Goal: Task Accomplishment & Management: Manage account settings

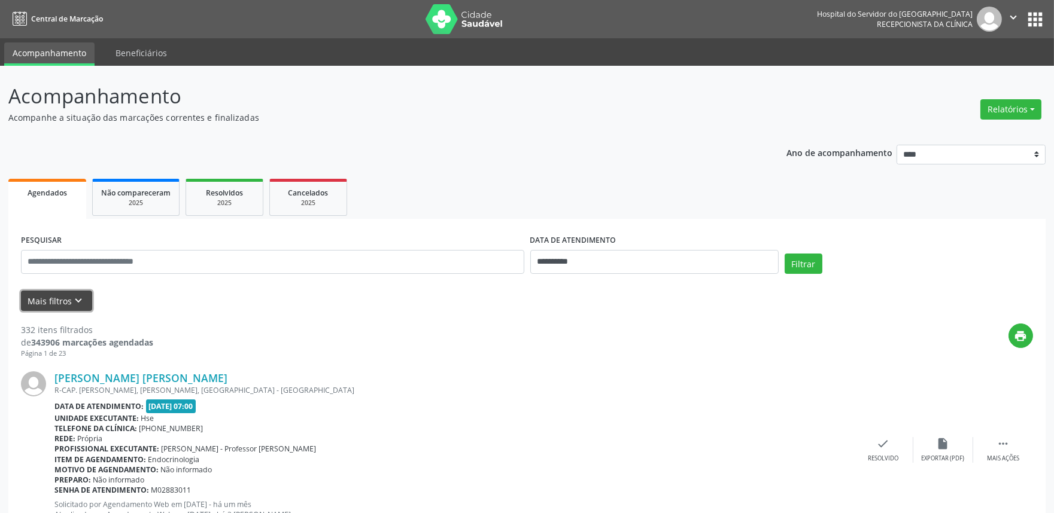
click at [74, 300] on icon "keyboard_arrow_down" at bounding box center [78, 300] width 13 height 13
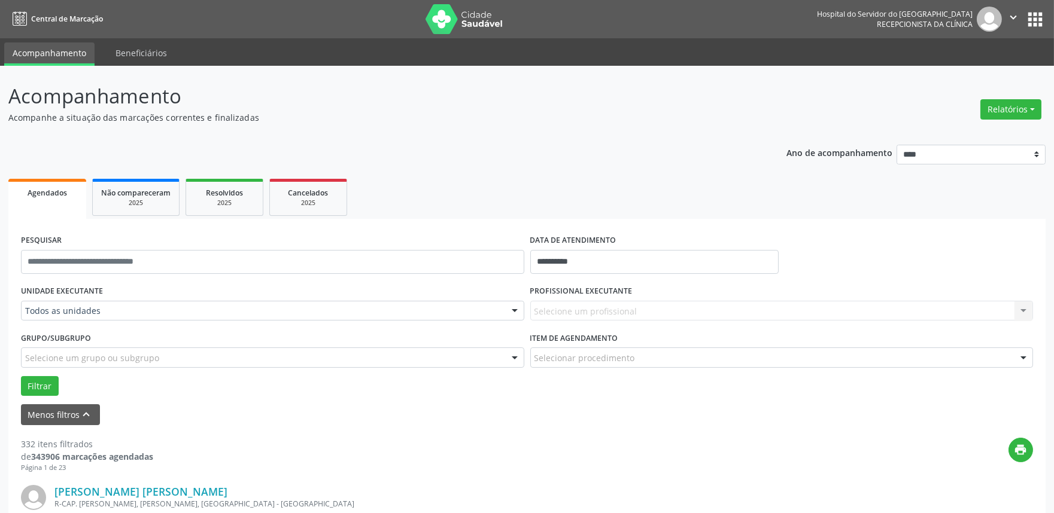
click at [515, 309] on div at bounding box center [515, 312] width 18 height 20
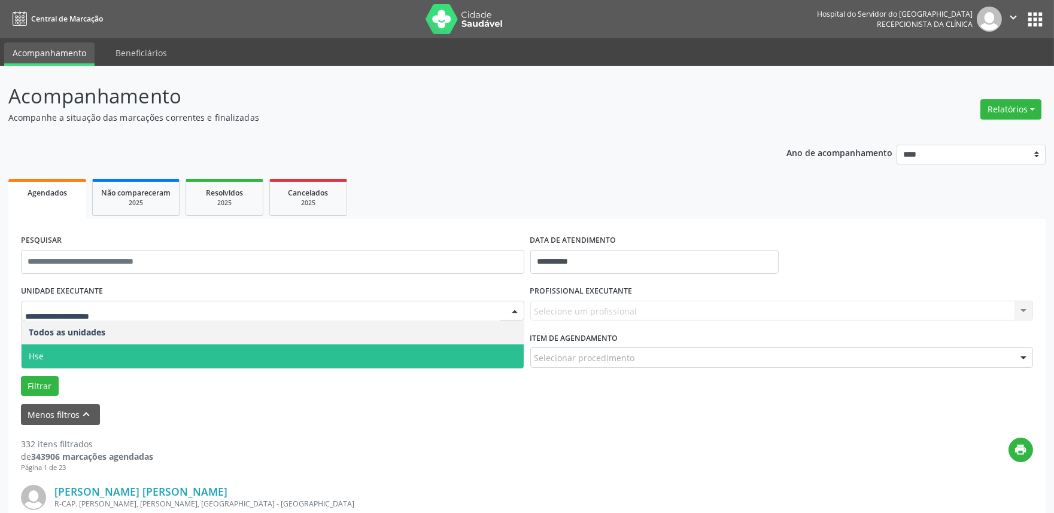
click at [488, 354] on span "Hse" at bounding box center [273, 357] width 502 height 24
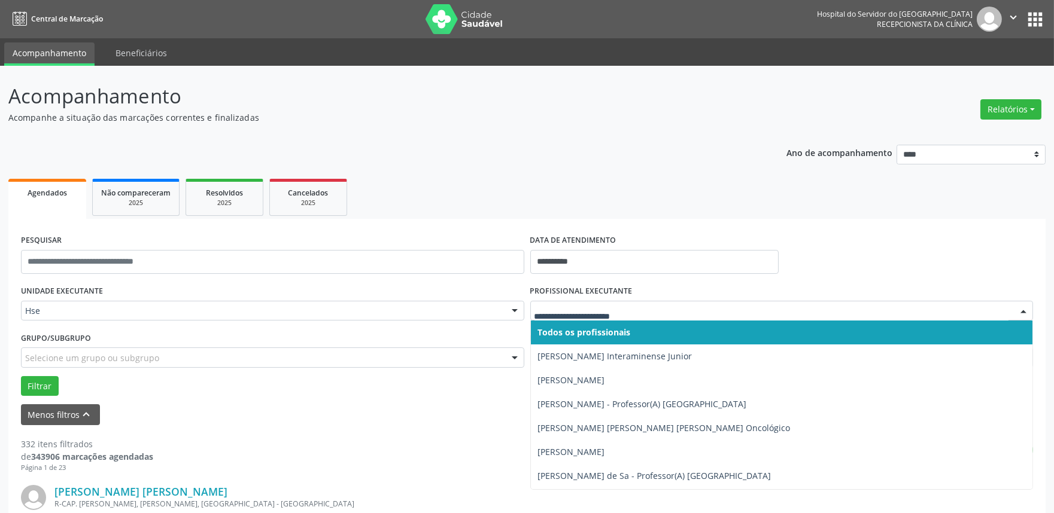
click at [1023, 307] on div at bounding box center [1023, 312] width 18 height 20
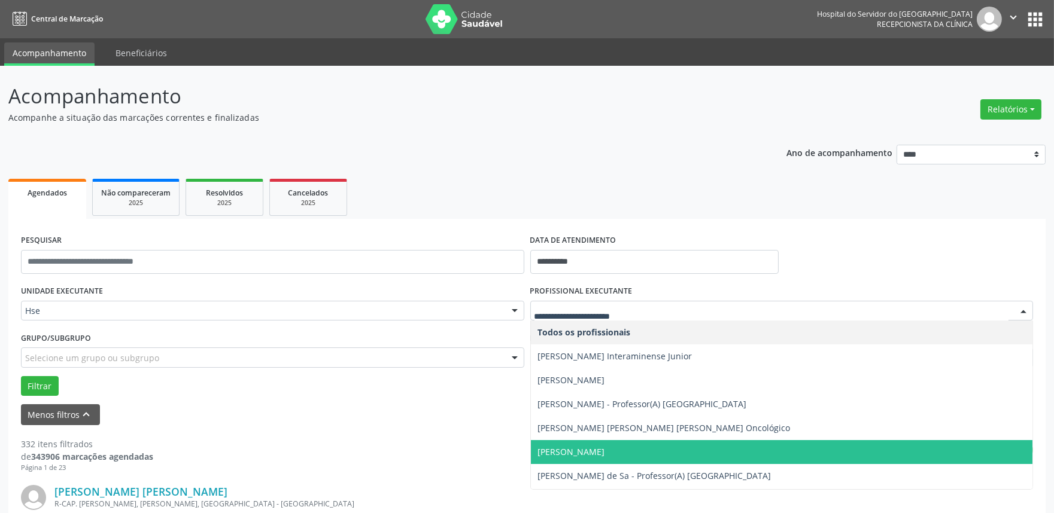
click at [606, 444] on span "[PERSON_NAME]" at bounding box center [782, 452] width 502 height 24
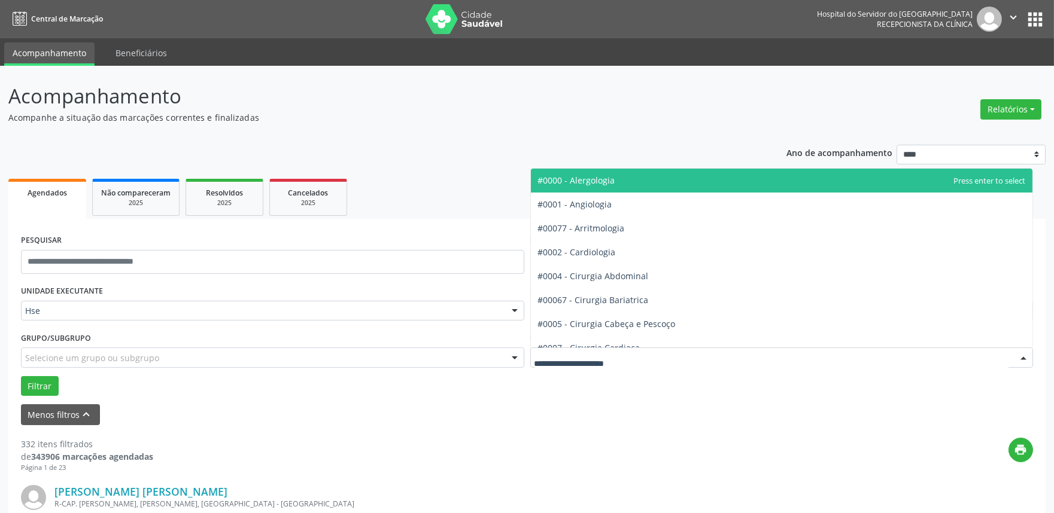
click at [1021, 354] on div at bounding box center [1023, 358] width 18 height 20
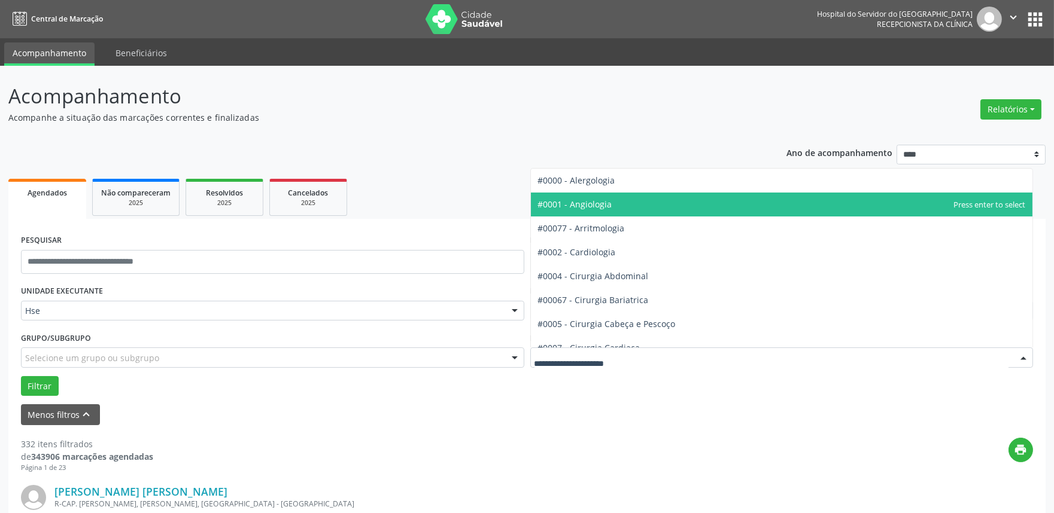
click at [618, 203] on span "#0001 - Angiologia" at bounding box center [782, 205] width 502 height 24
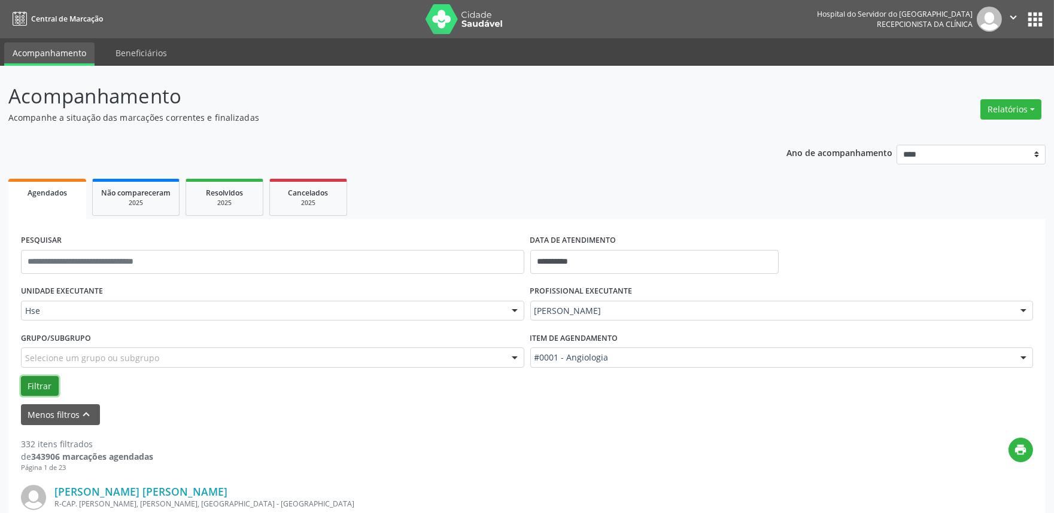
click at [38, 385] on button "Filtrar" at bounding box center [40, 386] width 38 height 20
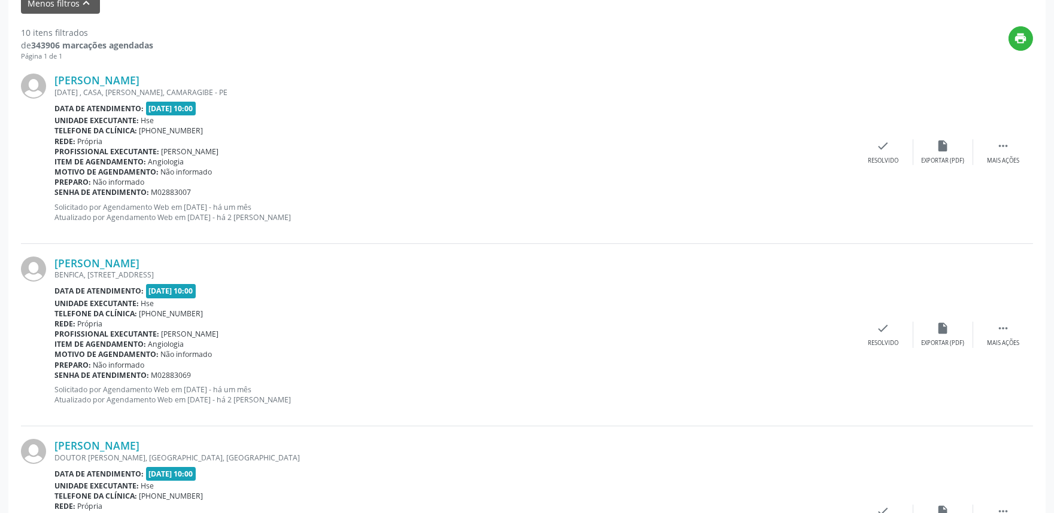
scroll to position [428, 0]
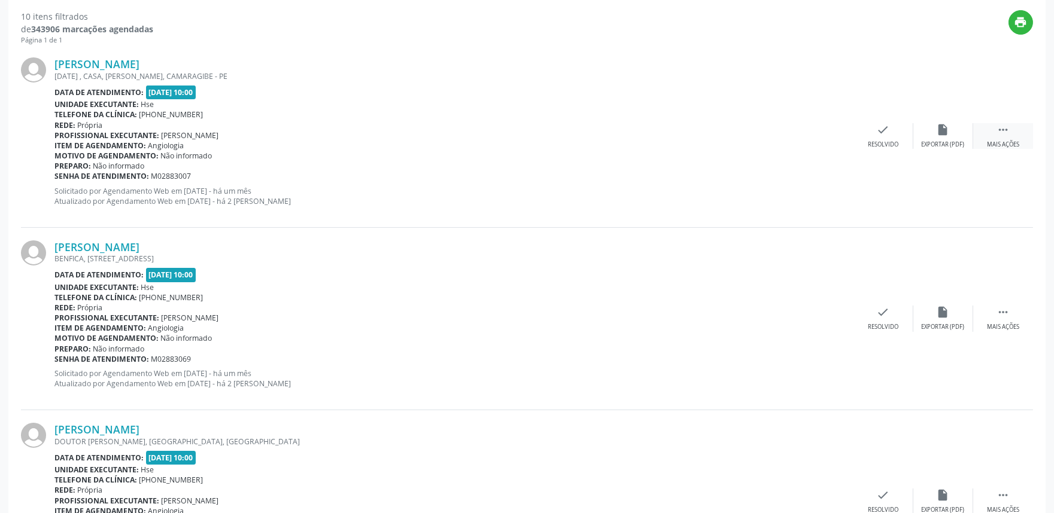
click at [1012, 133] on div " Mais ações" at bounding box center [1003, 136] width 60 height 26
click at [955, 132] on div "alarm_off Não compareceu" at bounding box center [943, 136] width 60 height 26
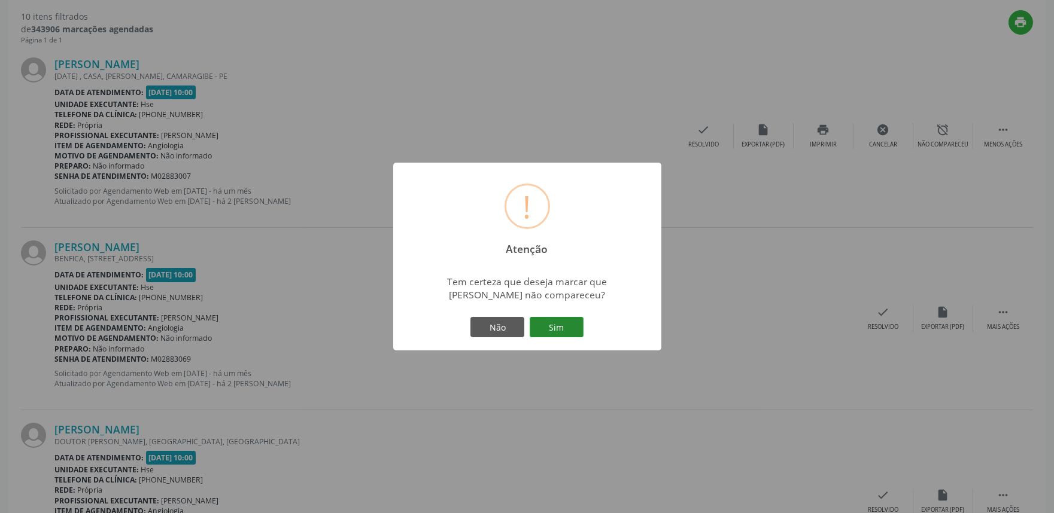
click at [553, 320] on button "Sim" at bounding box center [557, 327] width 54 height 20
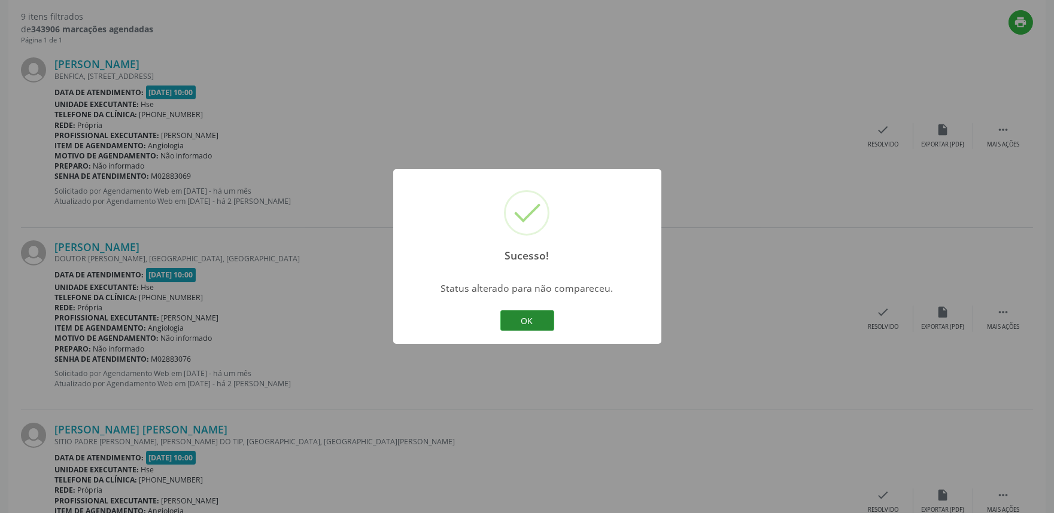
click at [541, 320] on button "OK" at bounding box center [527, 321] width 54 height 20
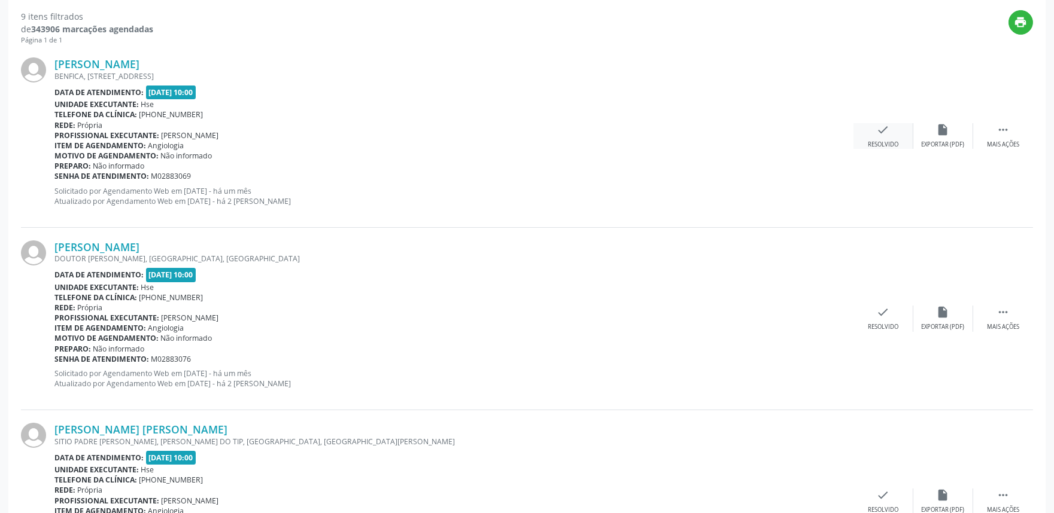
click at [883, 134] on icon "check" at bounding box center [883, 129] width 13 height 13
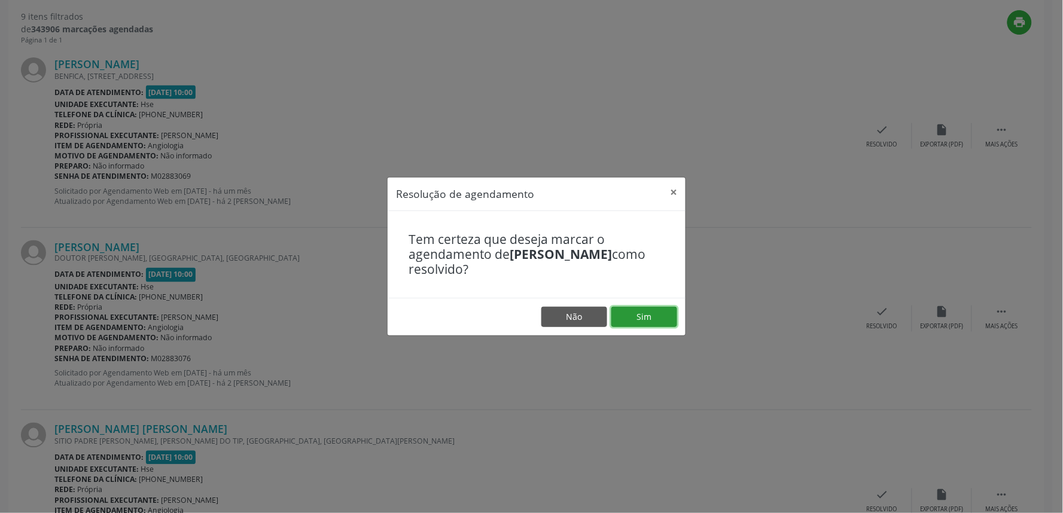
click at [660, 314] on button "Sim" at bounding box center [645, 317] width 66 height 20
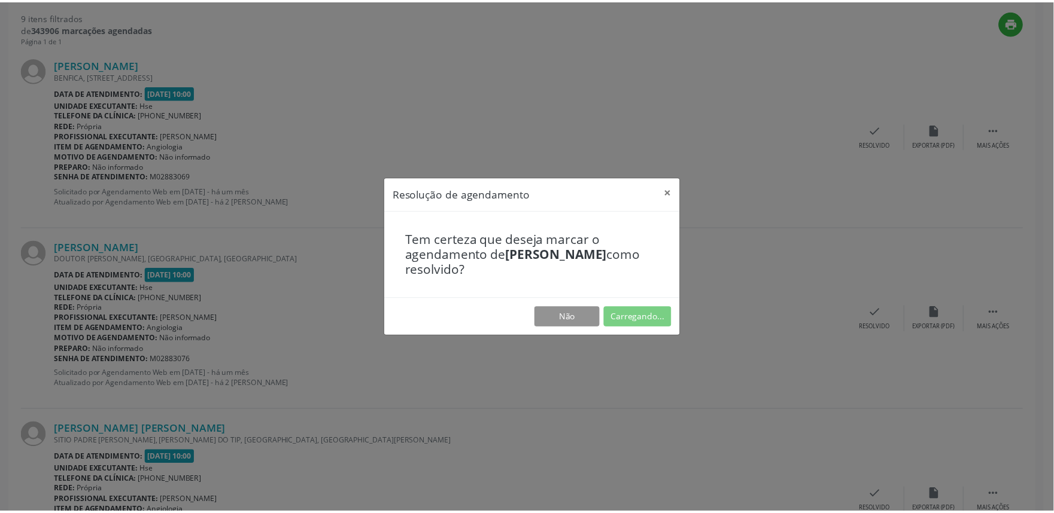
scroll to position [0, 0]
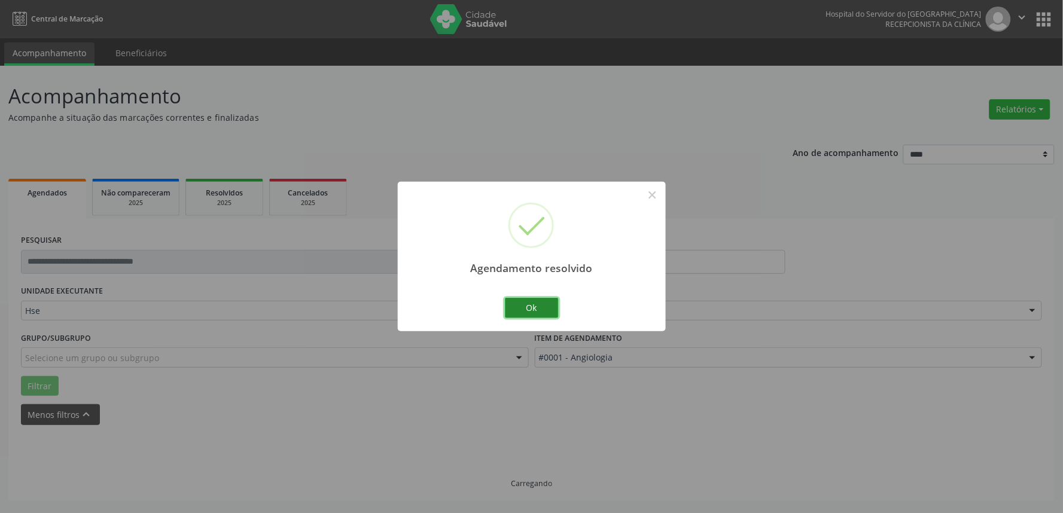
click at [553, 303] on button "Ok" at bounding box center [532, 308] width 54 height 20
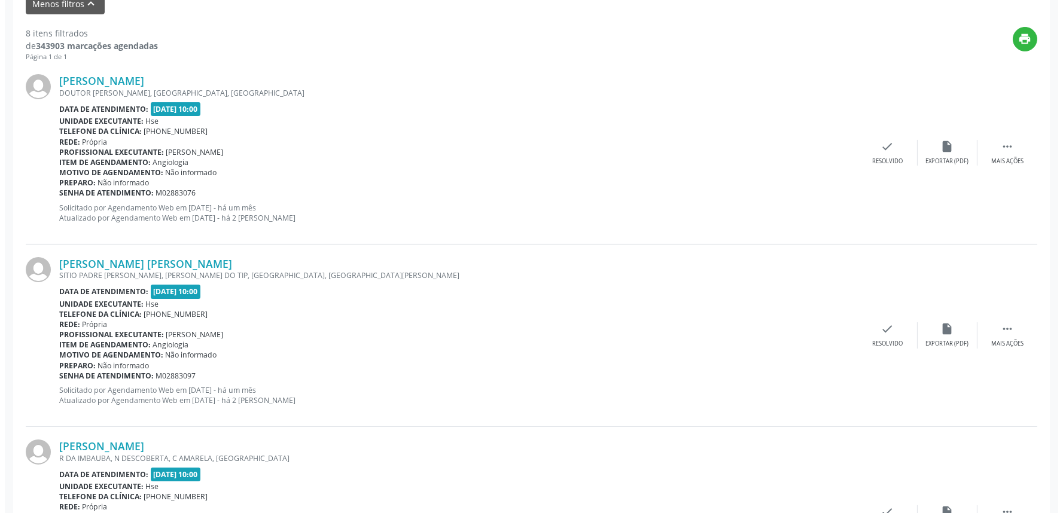
scroll to position [414, 0]
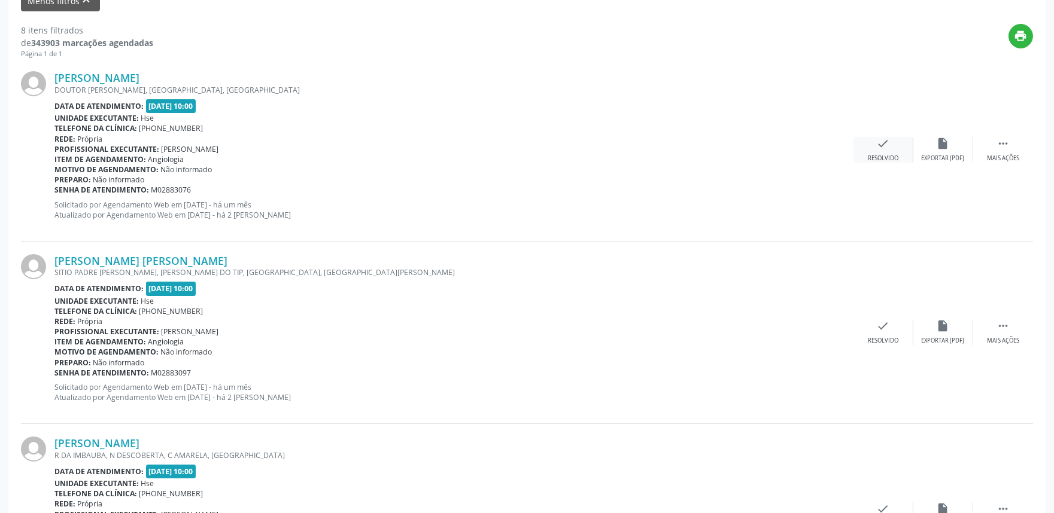
click at [878, 139] on icon "check" at bounding box center [883, 143] width 13 height 13
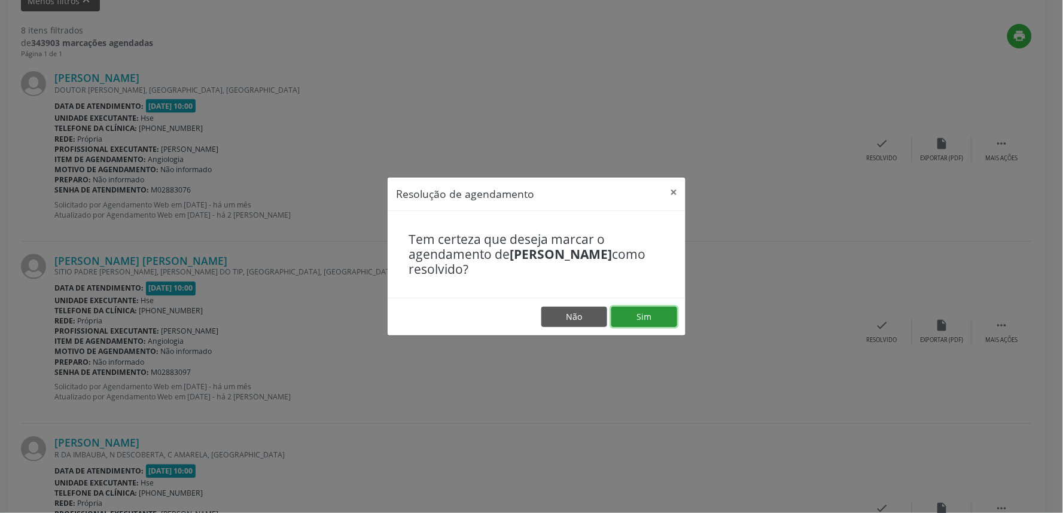
click at [637, 314] on button "Sim" at bounding box center [645, 317] width 66 height 20
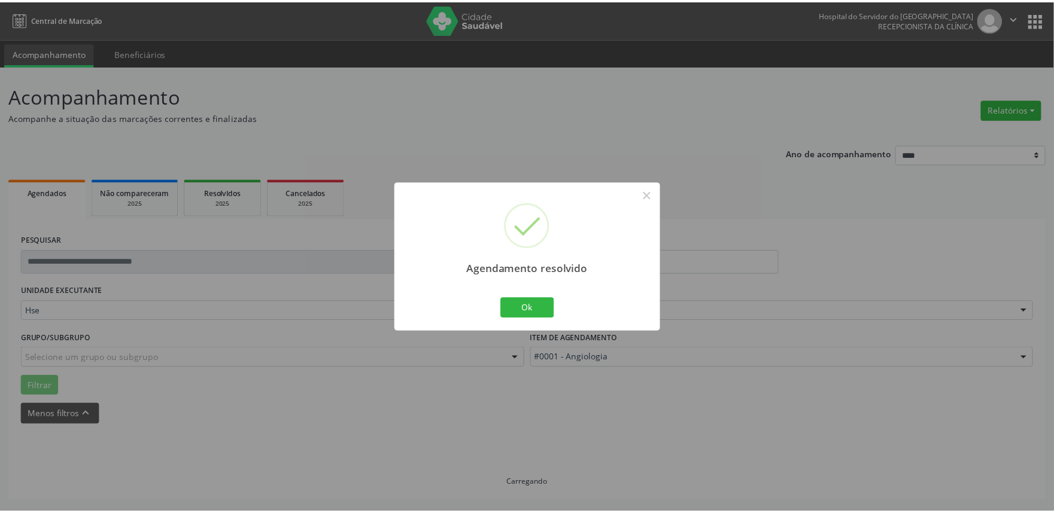
scroll to position [0, 0]
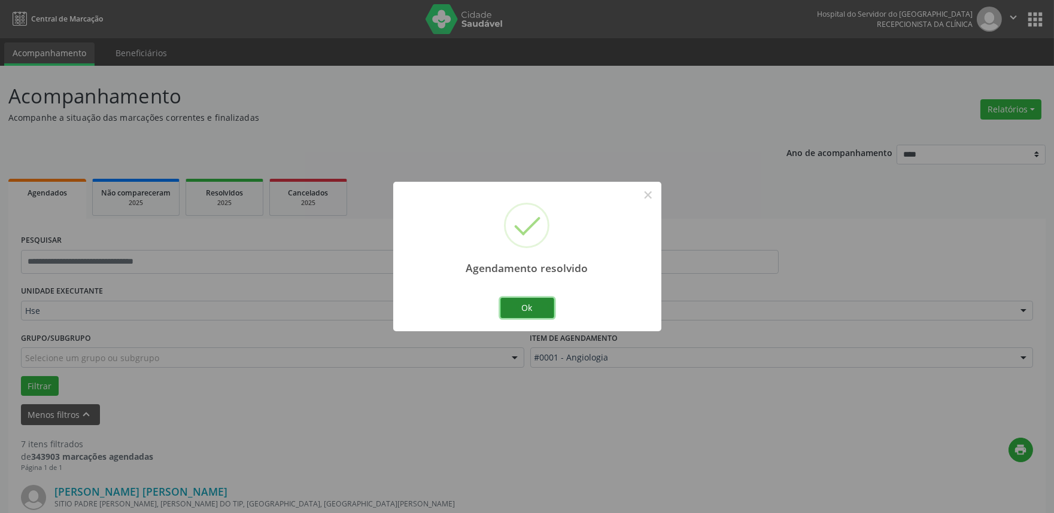
click at [536, 308] on button "Ok" at bounding box center [527, 308] width 54 height 20
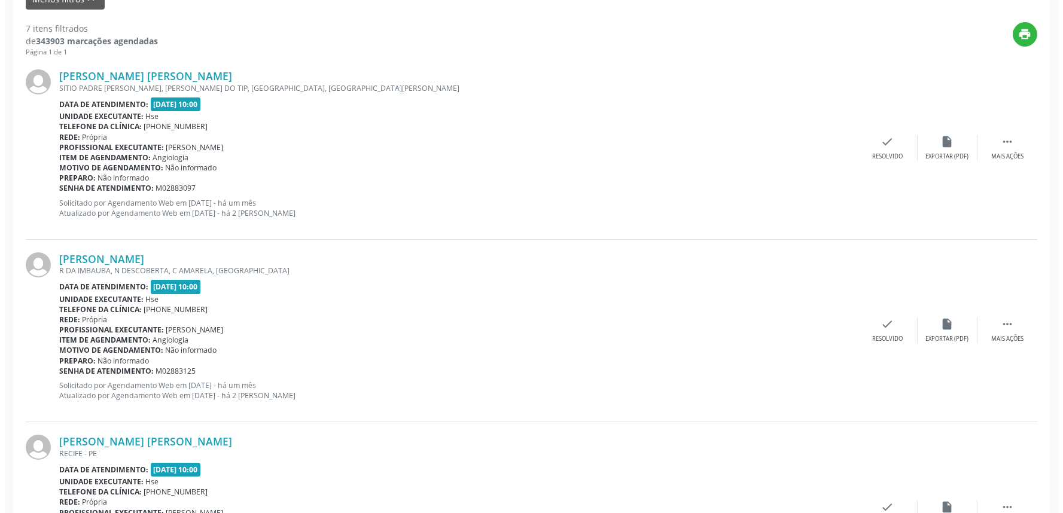
scroll to position [419, 0]
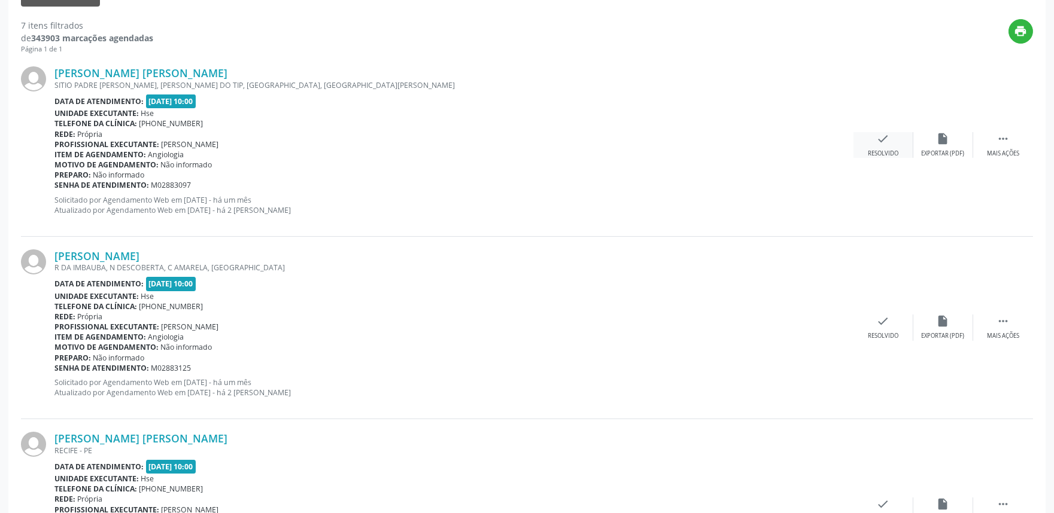
click at [894, 144] on div "check Resolvido" at bounding box center [883, 145] width 60 height 26
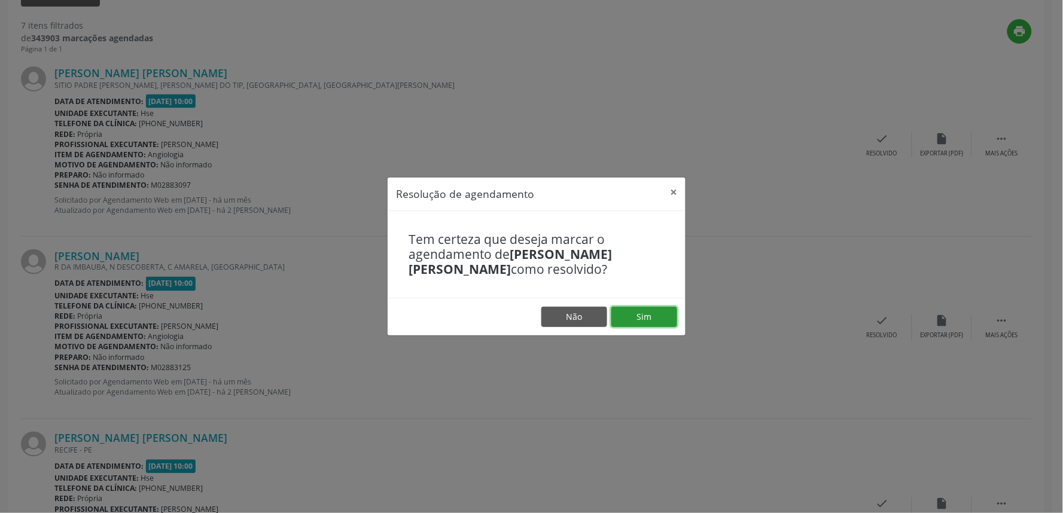
click at [656, 314] on button "Sim" at bounding box center [645, 317] width 66 height 20
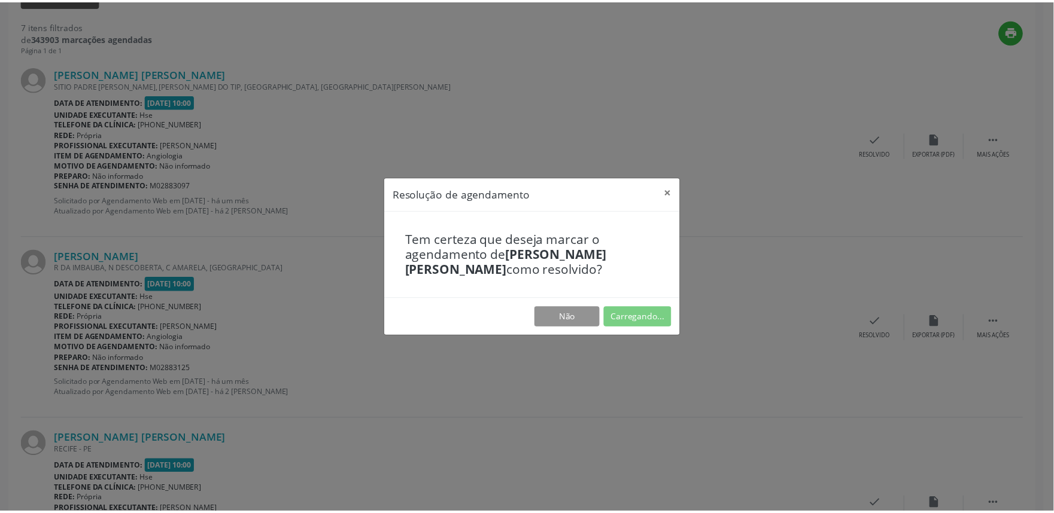
scroll to position [0, 0]
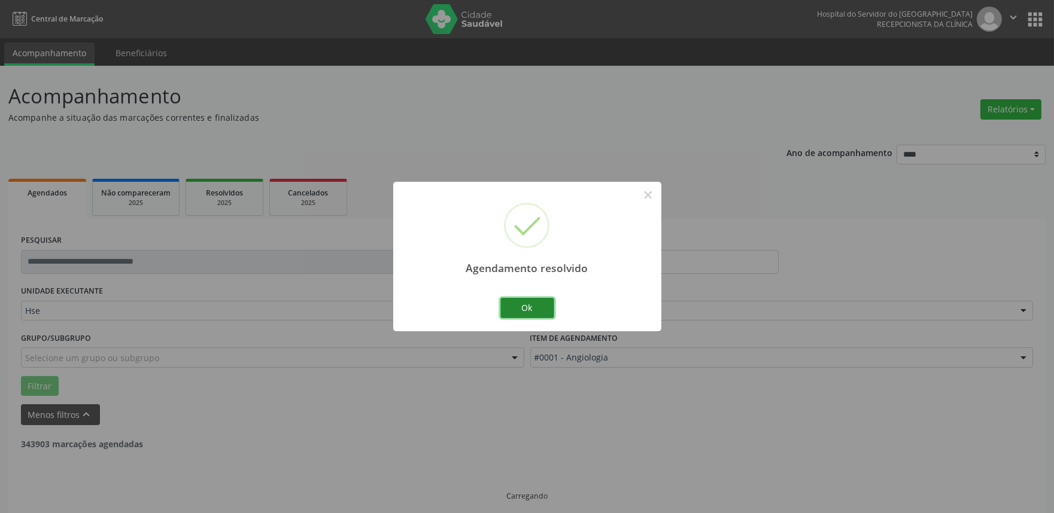
click at [531, 303] on button "Ok" at bounding box center [527, 308] width 54 height 20
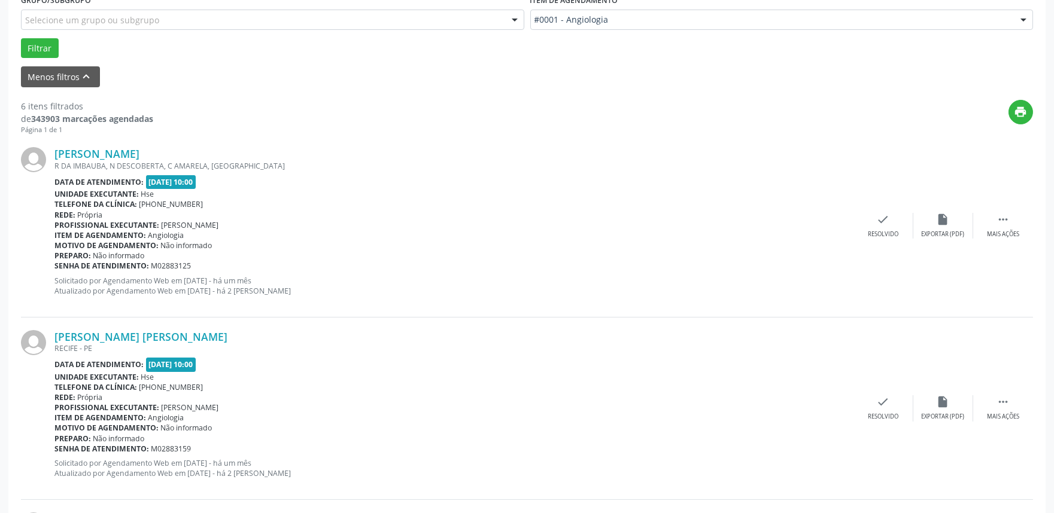
scroll to position [373, 0]
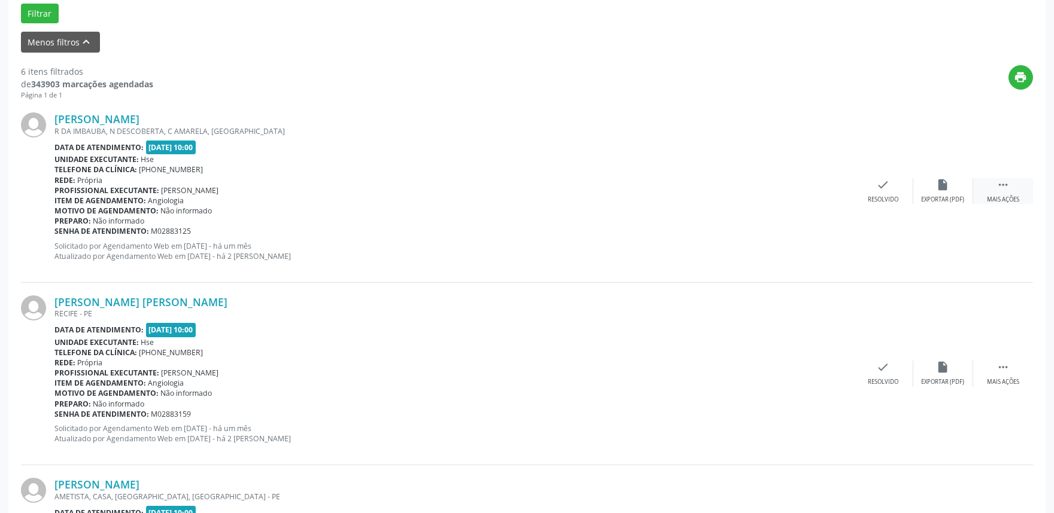
click at [1002, 186] on icon "" at bounding box center [1002, 184] width 13 height 13
click at [952, 181] on div "alarm_off Não compareceu" at bounding box center [943, 191] width 60 height 26
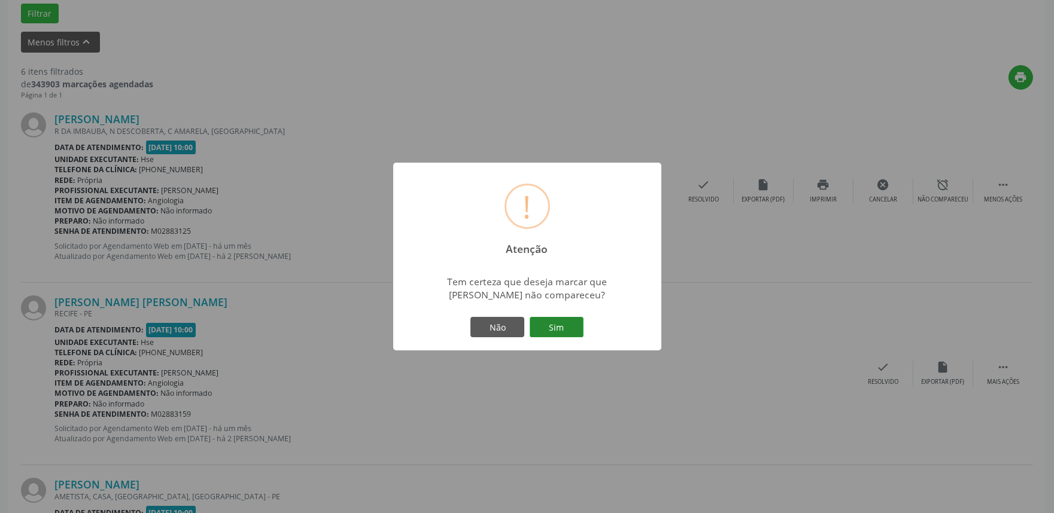
click at [563, 324] on button "Sim" at bounding box center [557, 327] width 54 height 20
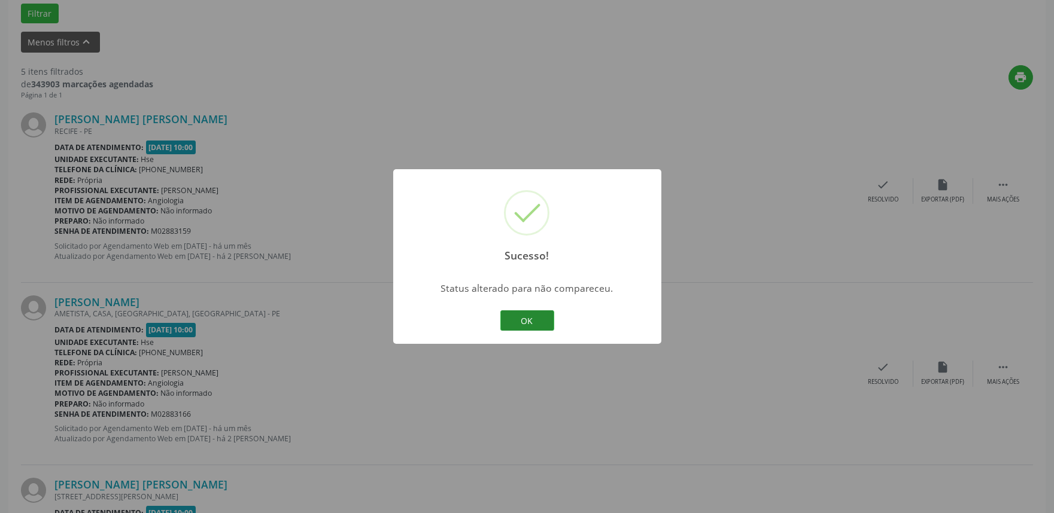
click at [536, 319] on button "OK" at bounding box center [527, 321] width 54 height 20
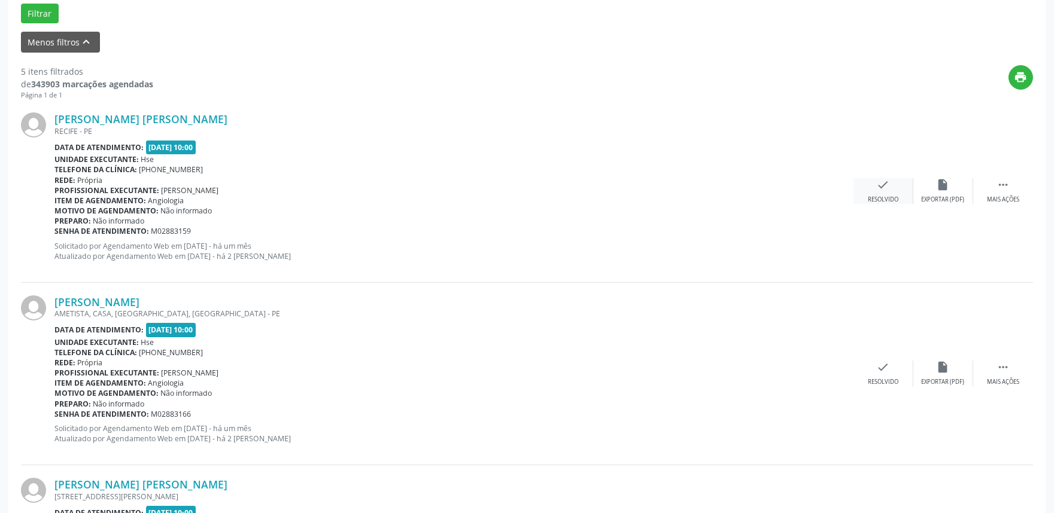
click at [901, 192] on div "check Resolvido" at bounding box center [883, 191] width 60 height 26
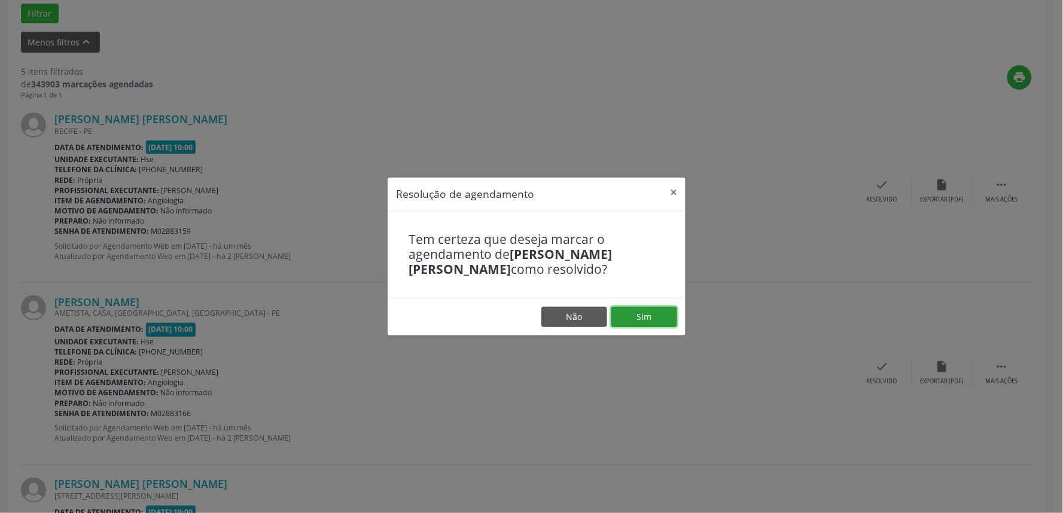
click at [645, 312] on button "Sim" at bounding box center [645, 317] width 66 height 20
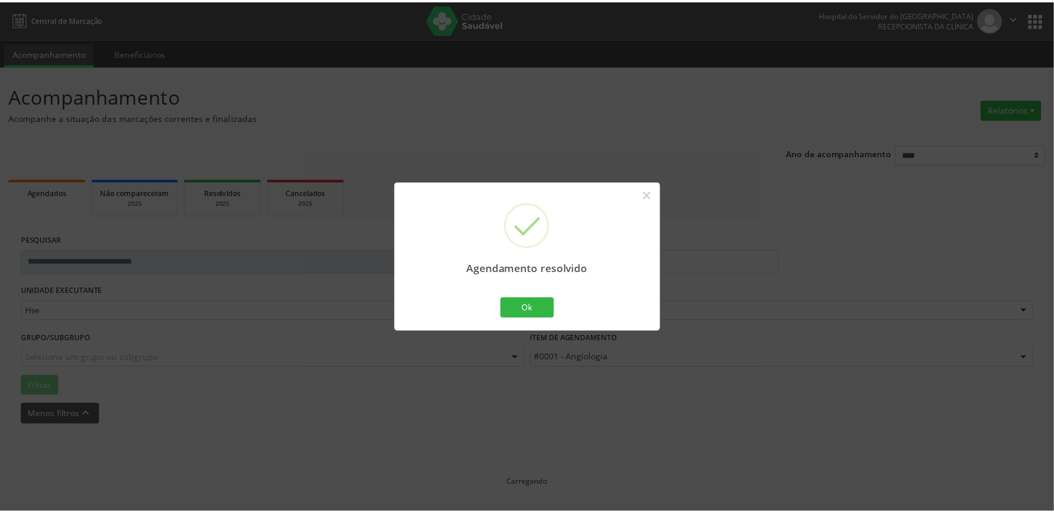
scroll to position [0, 0]
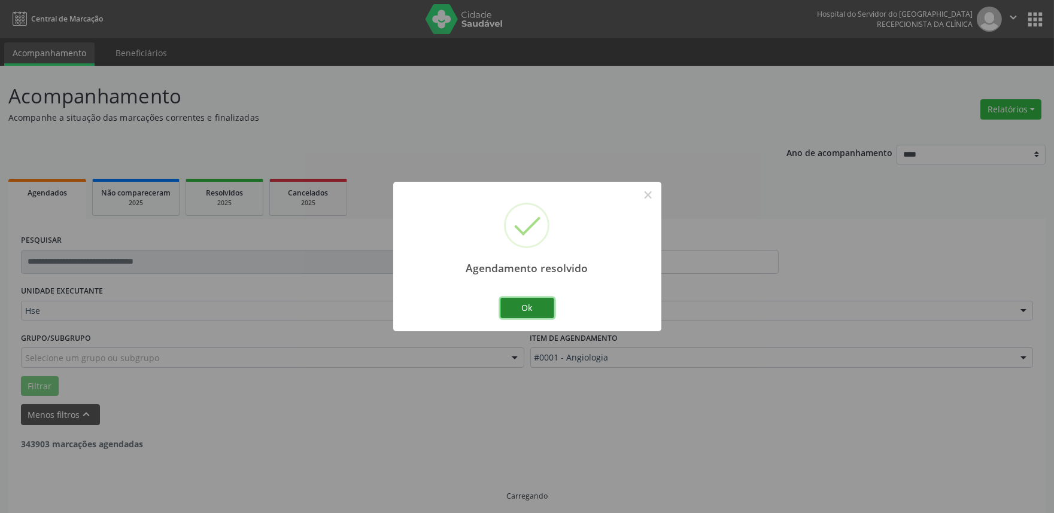
click at [540, 307] on button "Ok" at bounding box center [527, 308] width 54 height 20
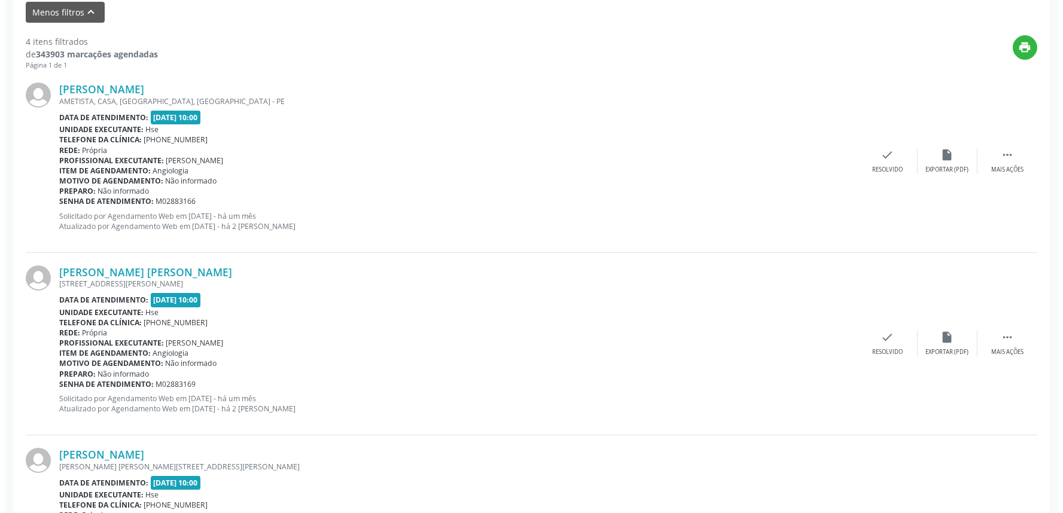
scroll to position [408, 0]
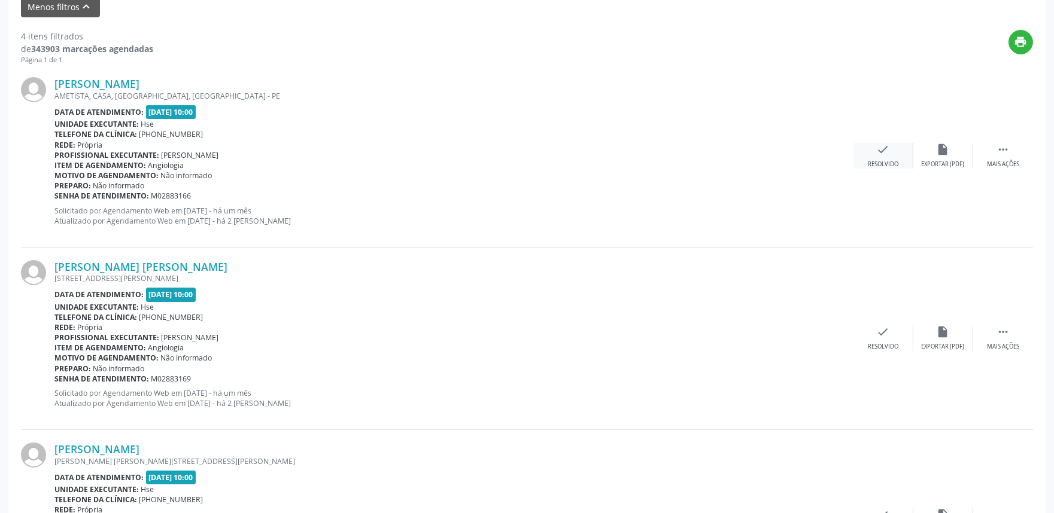
click at [888, 153] on icon "check" at bounding box center [883, 149] width 13 height 13
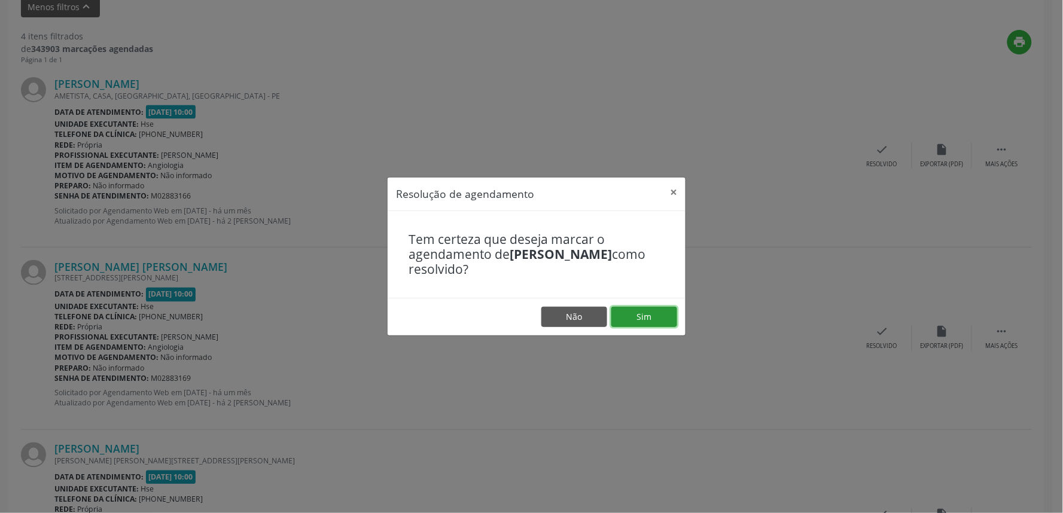
click at [659, 312] on button "Sim" at bounding box center [645, 317] width 66 height 20
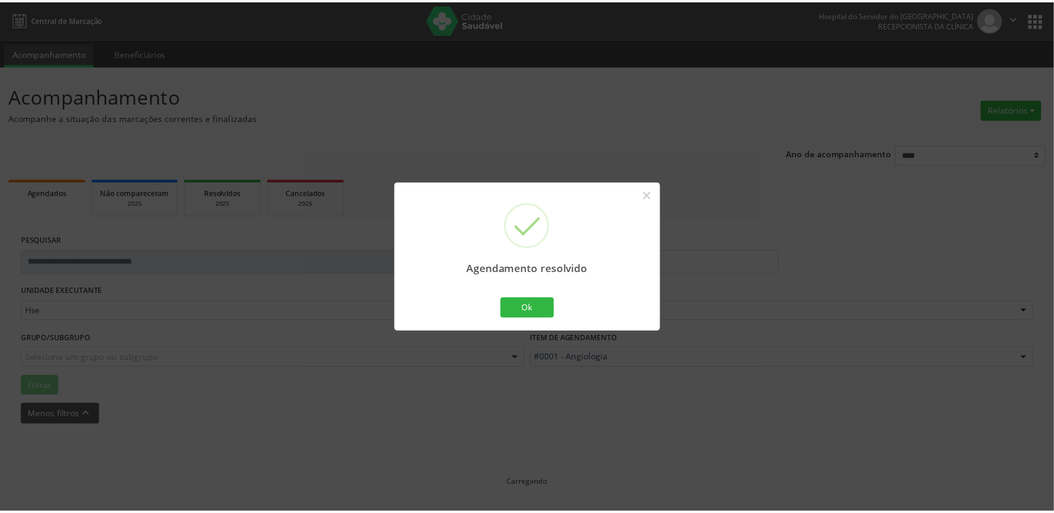
scroll to position [0, 0]
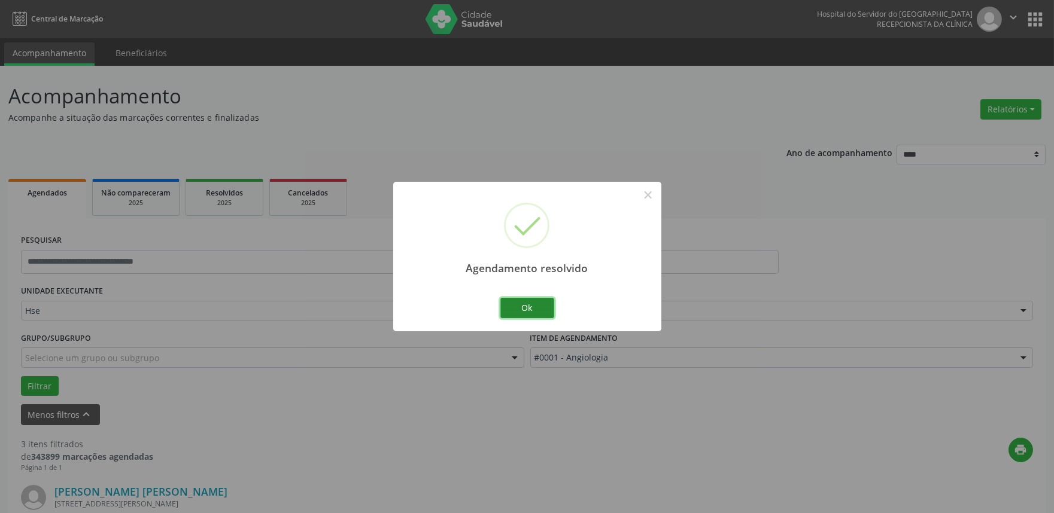
click at [543, 307] on button "Ok" at bounding box center [527, 308] width 54 height 20
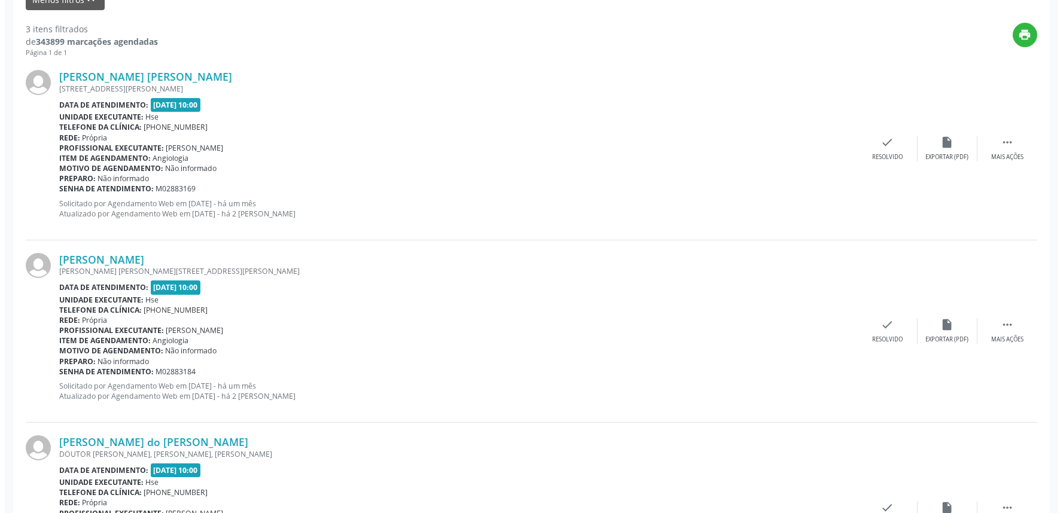
scroll to position [417, 0]
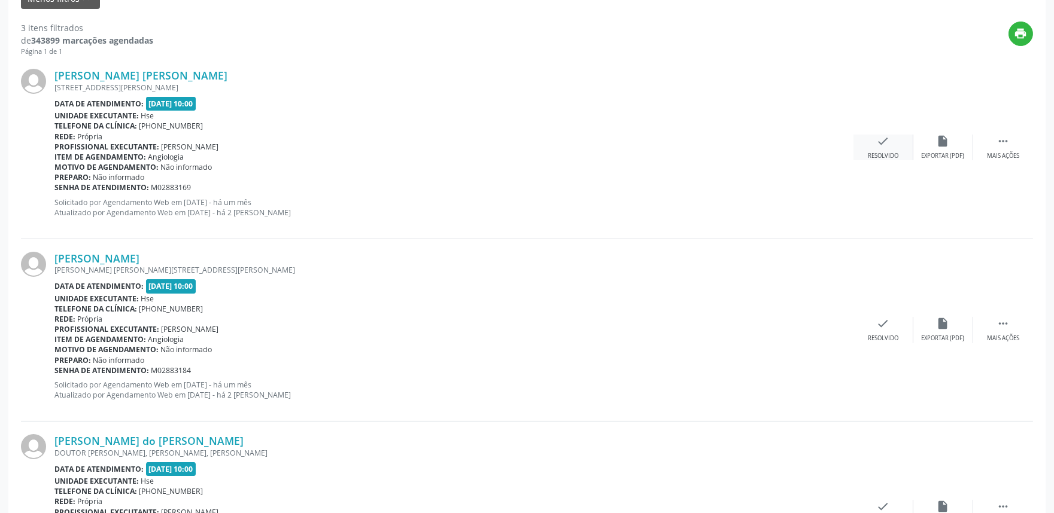
click at [889, 140] on icon "check" at bounding box center [883, 141] width 13 height 13
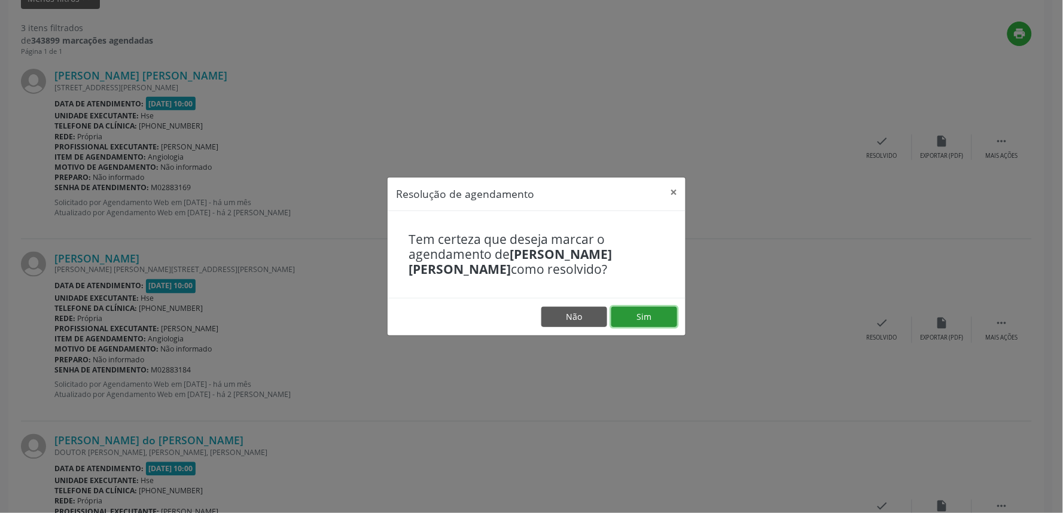
click at [648, 317] on button "Sim" at bounding box center [645, 317] width 66 height 20
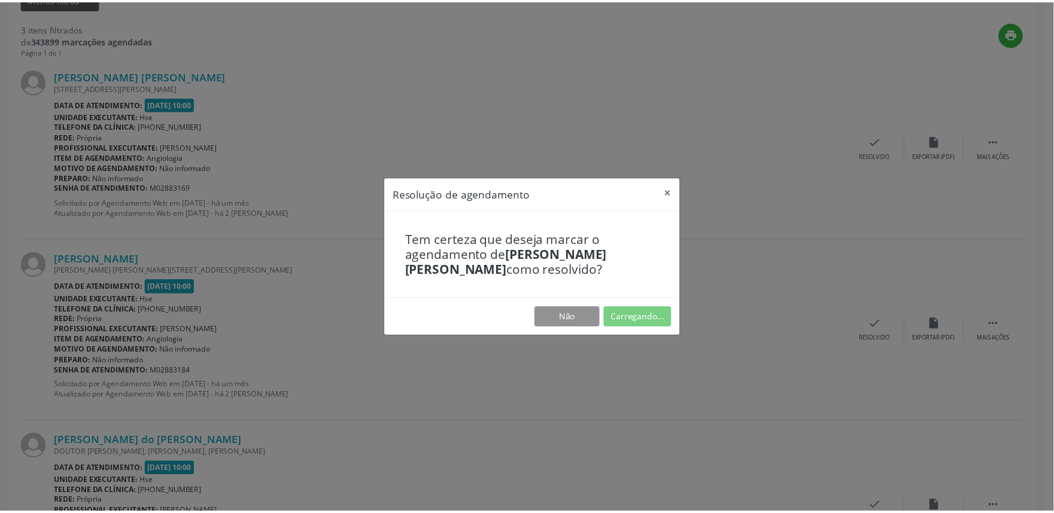
scroll to position [0, 0]
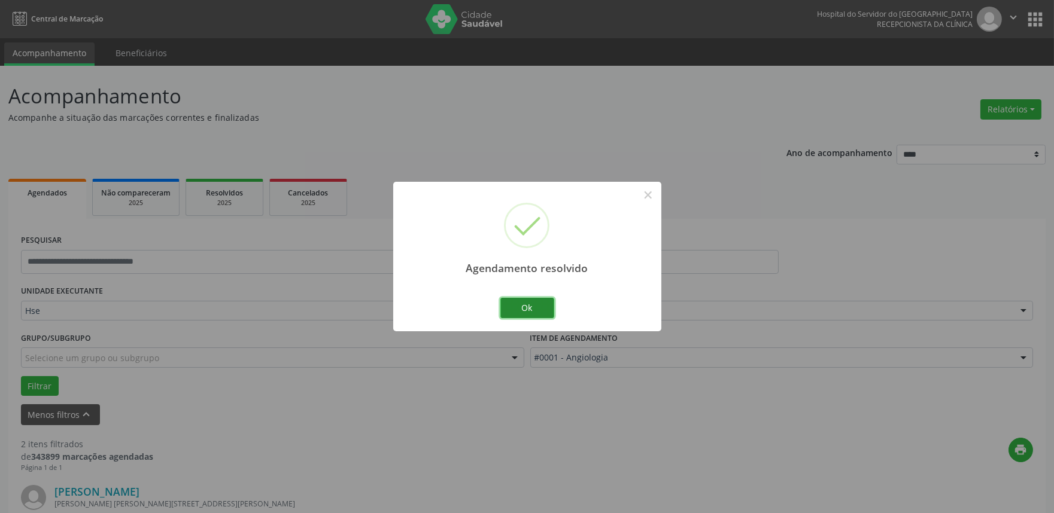
click at [527, 302] on button "Ok" at bounding box center [527, 308] width 54 height 20
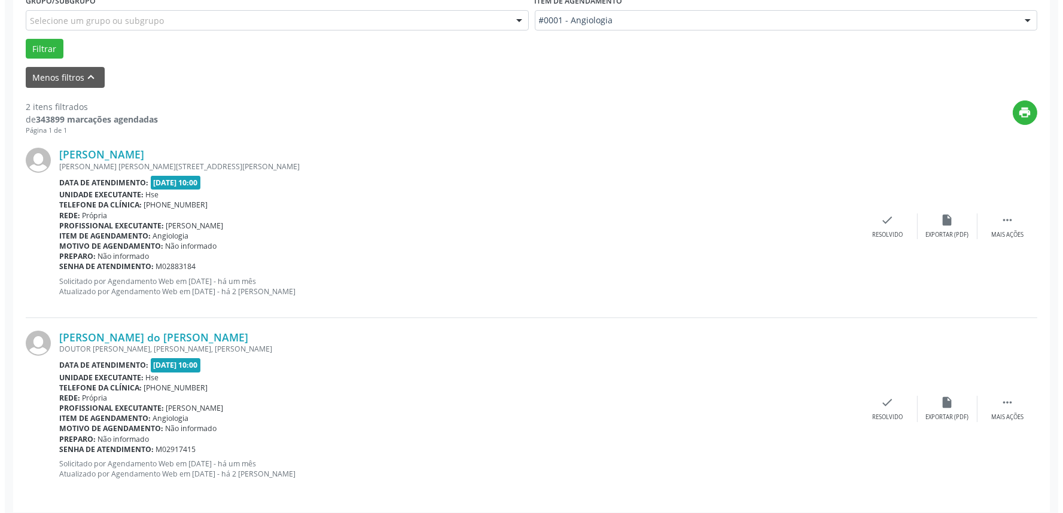
scroll to position [344, 0]
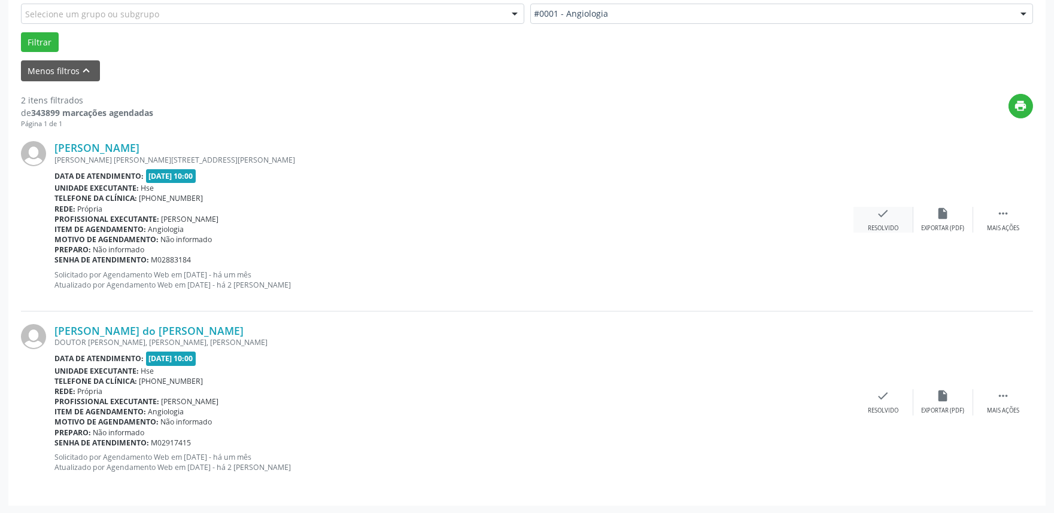
click at [890, 215] on div "check Resolvido" at bounding box center [883, 220] width 60 height 26
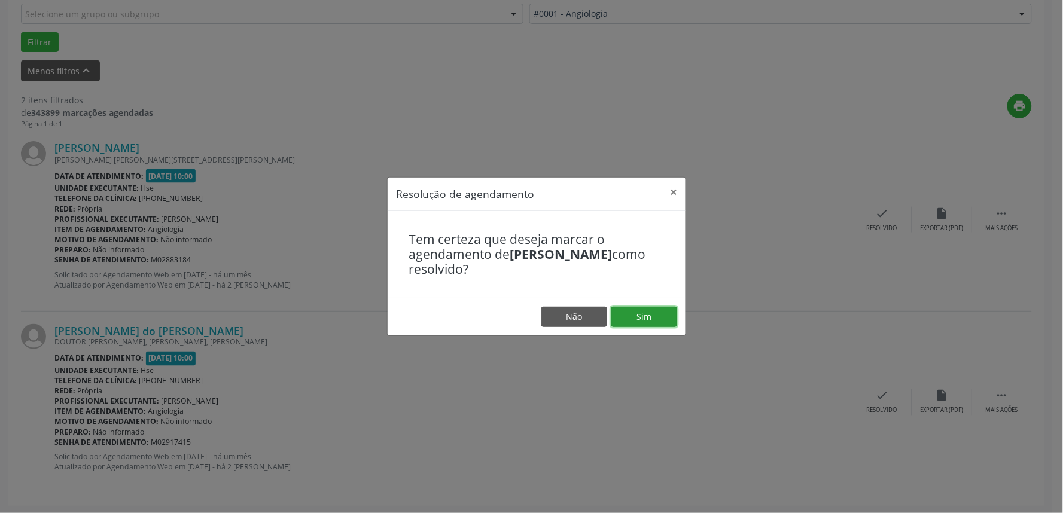
click at [651, 312] on button "Sim" at bounding box center [645, 317] width 66 height 20
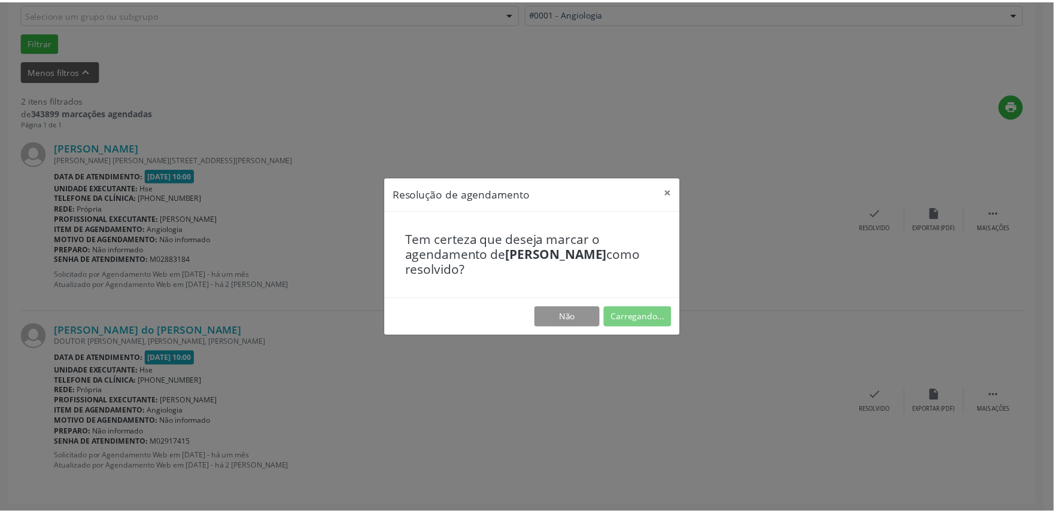
scroll to position [0, 0]
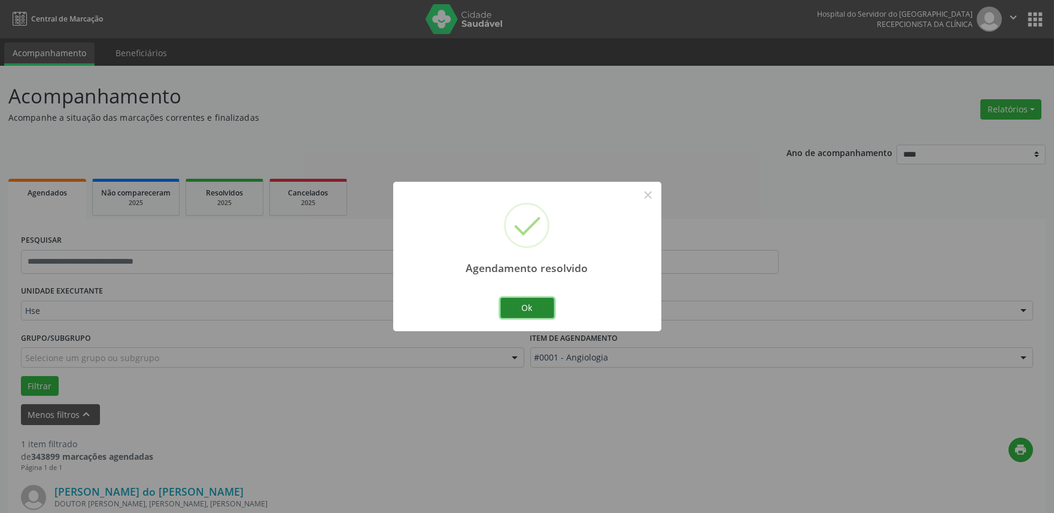
click at [539, 302] on button "Ok" at bounding box center [527, 308] width 54 height 20
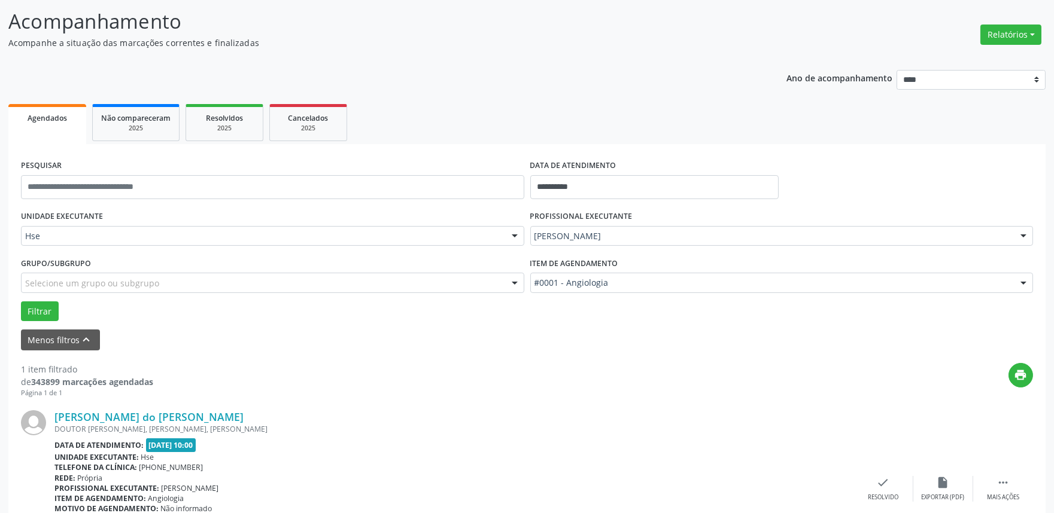
scroll to position [162, 0]
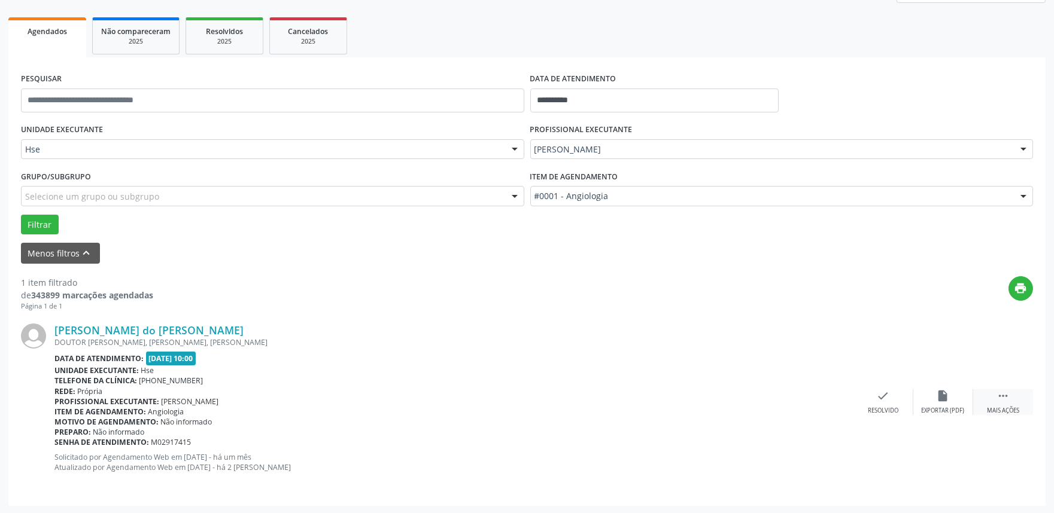
click at [998, 392] on icon "" at bounding box center [1002, 396] width 13 height 13
click at [954, 397] on div "alarm_off Não compareceu" at bounding box center [943, 403] width 60 height 26
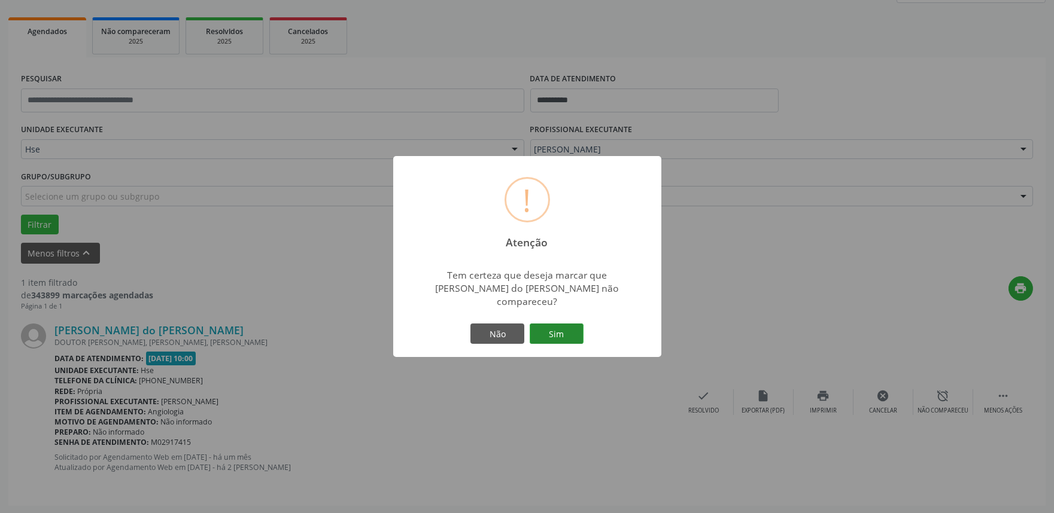
click at [557, 328] on button "Sim" at bounding box center [557, 334] width 54 height 20
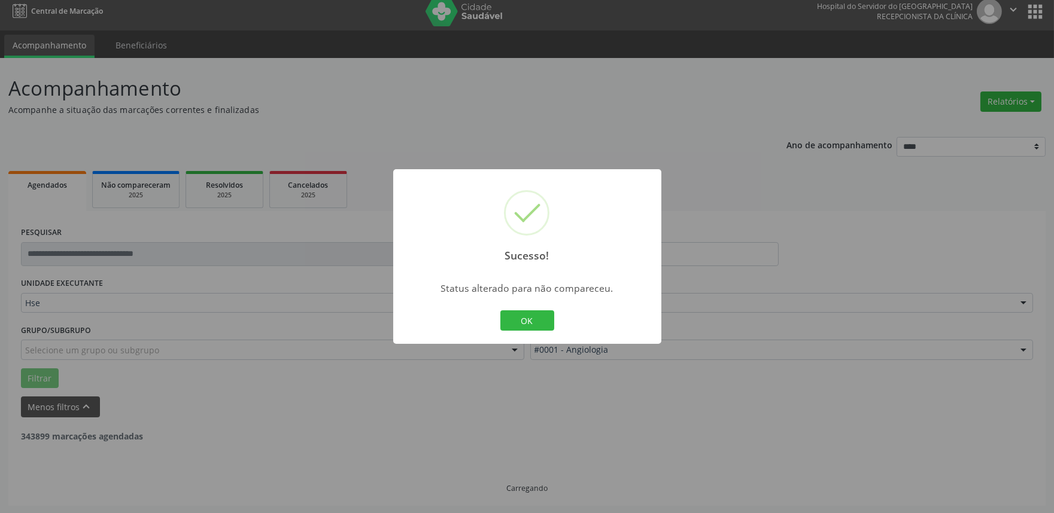
scroll to position [0, 0]
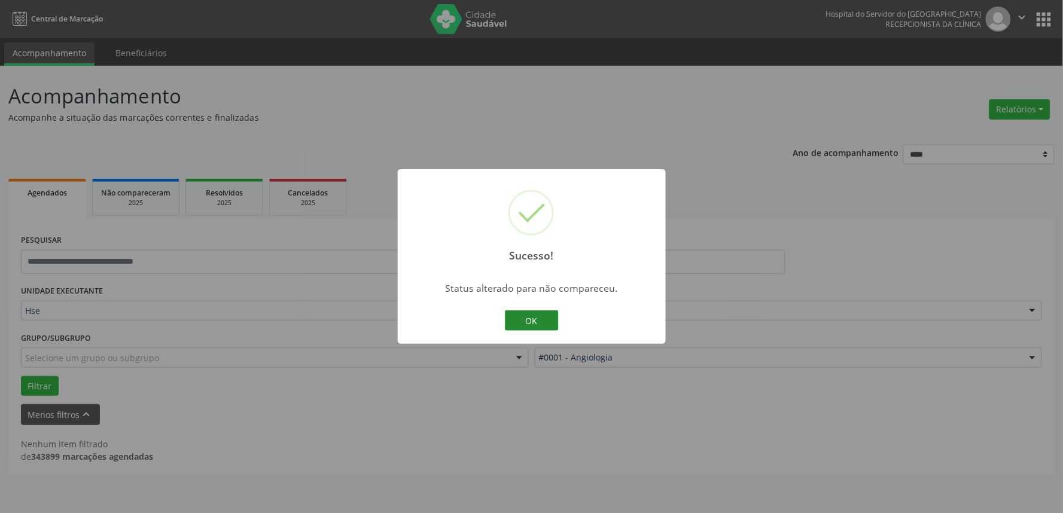
click at [546, 320] on button "OK" at bounding box center [532, 321] width 54 height 20
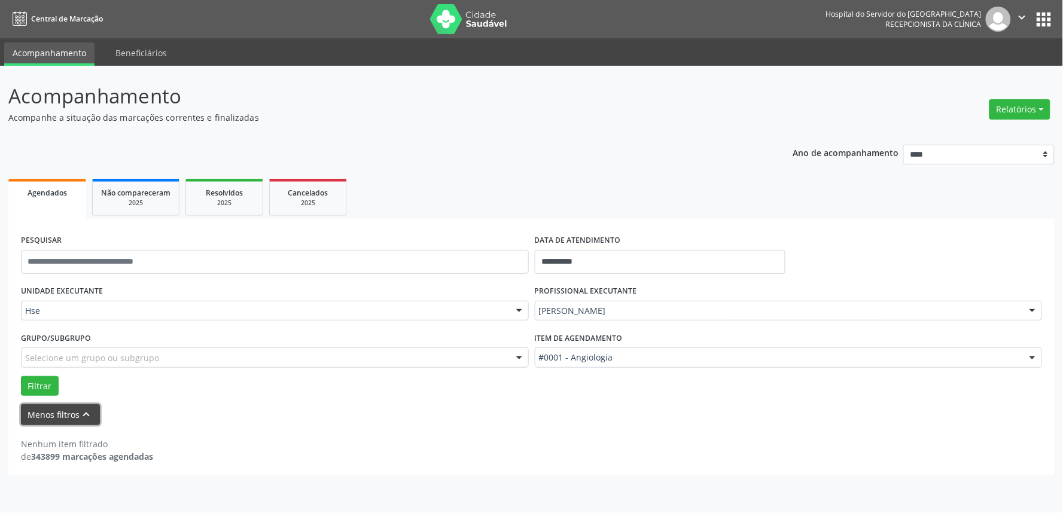
click at [41, 411] on button "Menos filtros keyboard_arrow_up" at bounding box center [60, 415] width 79 height 21
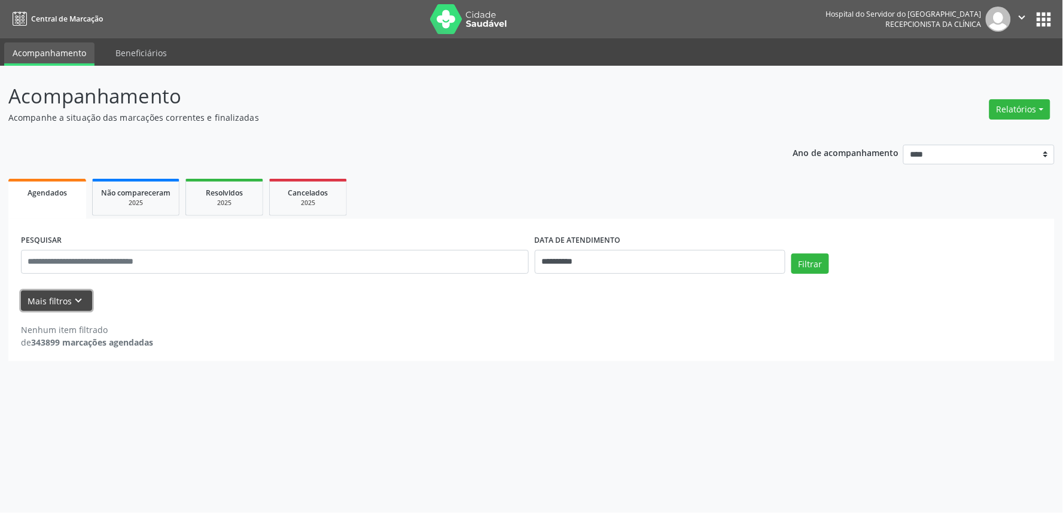
click at [45, 294] on button "Mais filtros keyboard_arrow_down" at bounding box center [56, 301] width 71 height 21
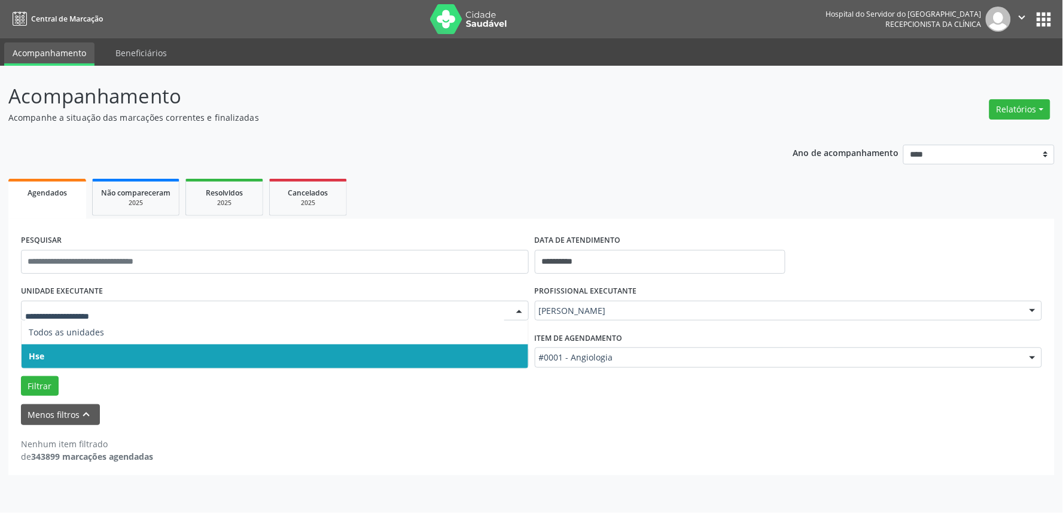
click at [517, 306] on div at bounding box center [519, 312] width 18 height 20
click at [510, 352] on span "Hse" at bounding box center [275, 357] width 507 height 24
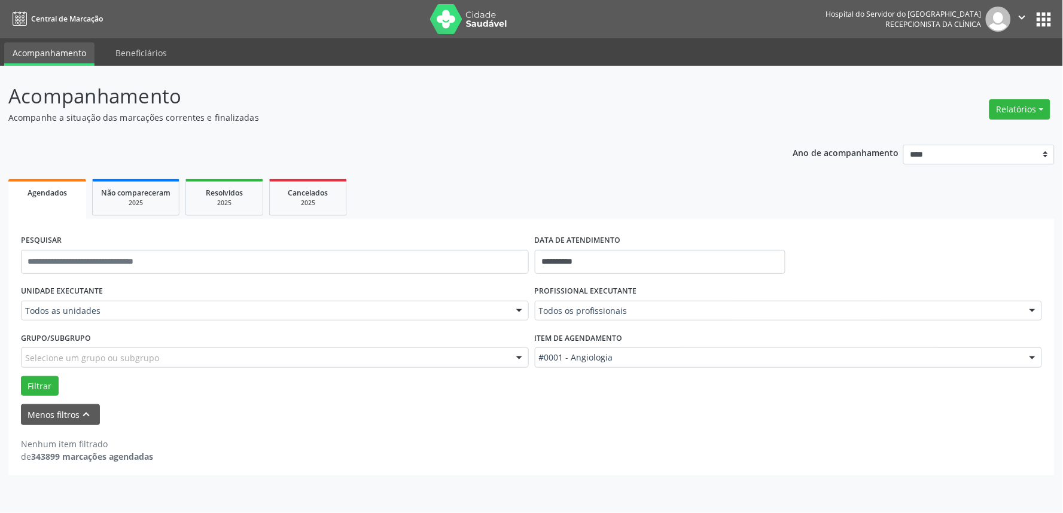
click at [521, 314] on div at bounding box center [519, 312] width 18 height 20
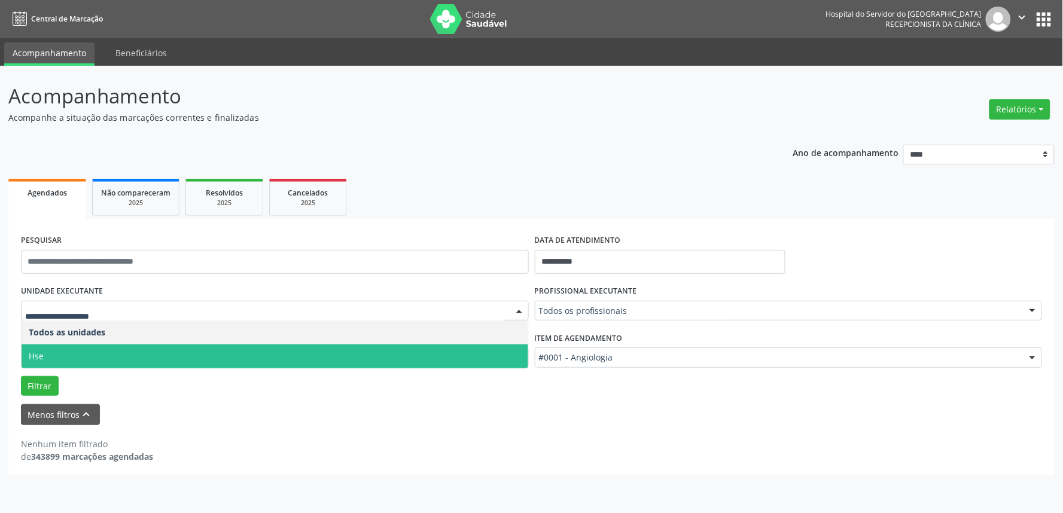
click at [519, 354] on span "Hse" at bounding box center [275, 357] width 507 height 24
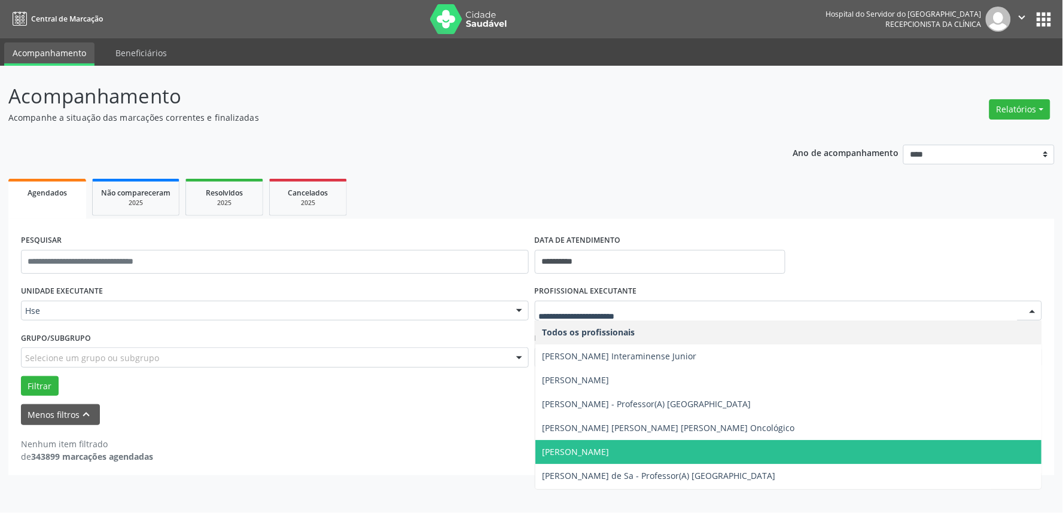
click at [1032, 308] on div at bounding box center [1033, 312] width 18 height 20
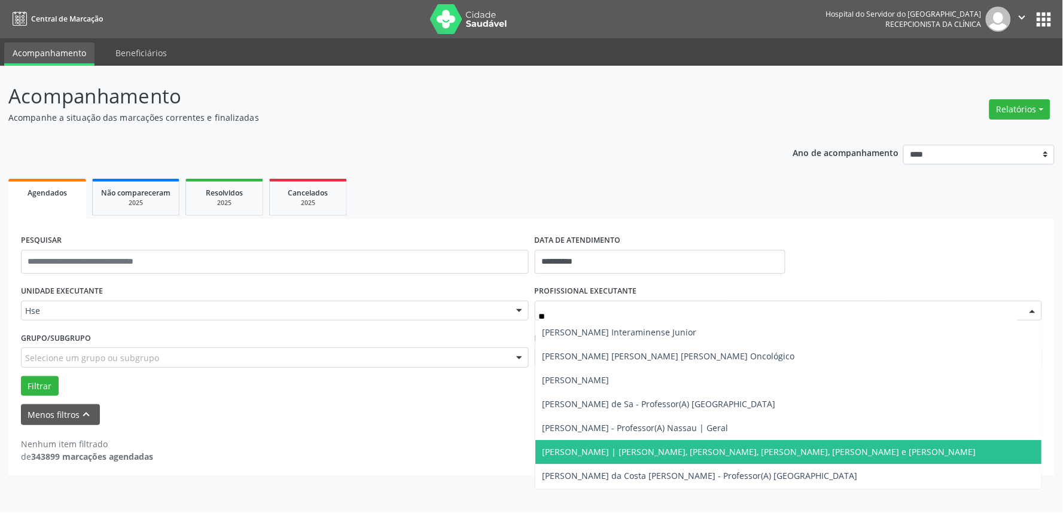
type input "***"
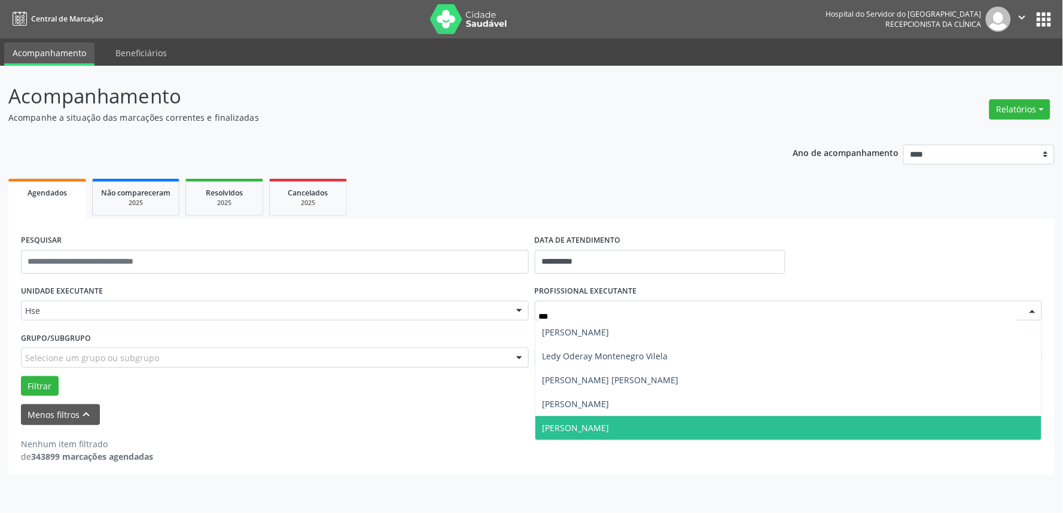
click at [694, 426] on span "[PERSON_NAME]" at bounding box center [789, 429] width 507 height 24
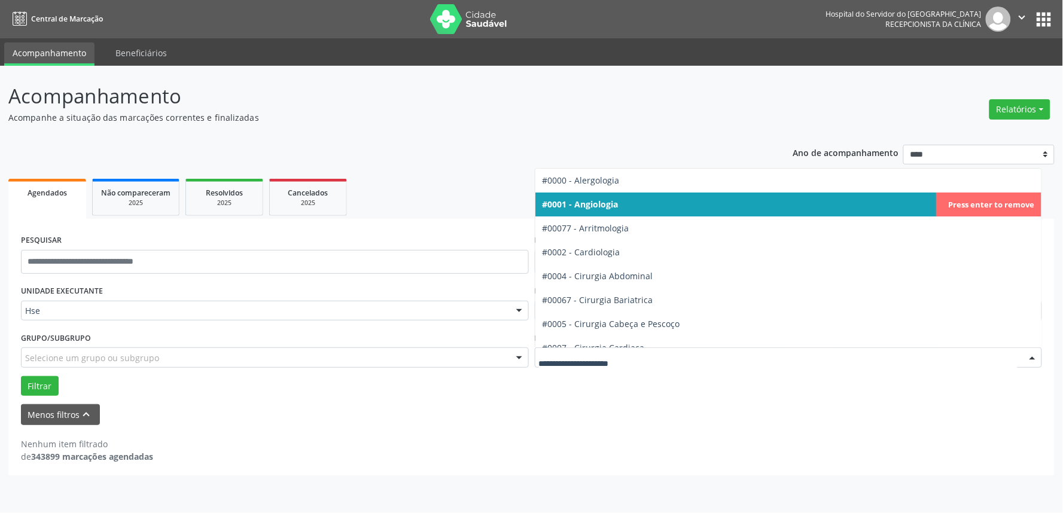
click at [1035, 355] on div at bounding box center [1033, 358] width 18 height 20
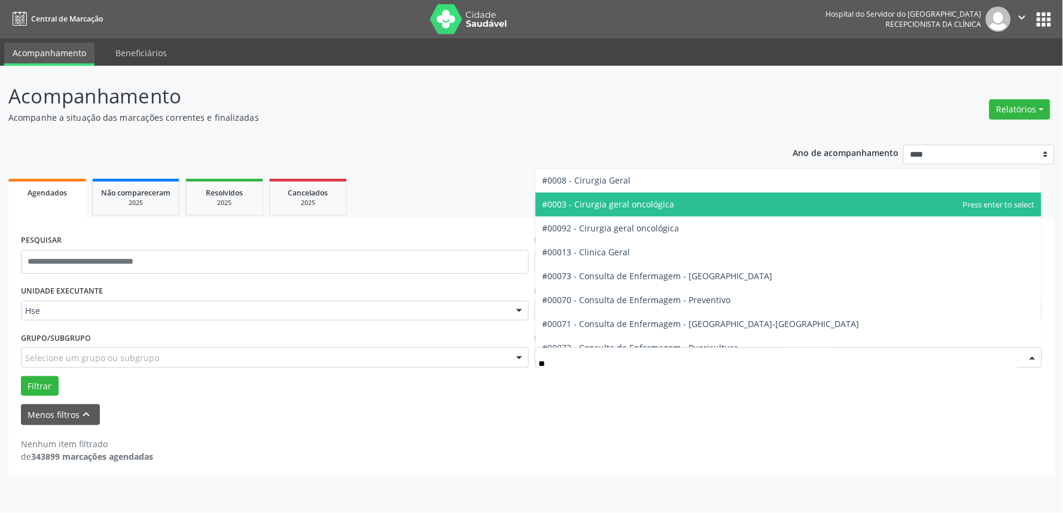
type input "***"
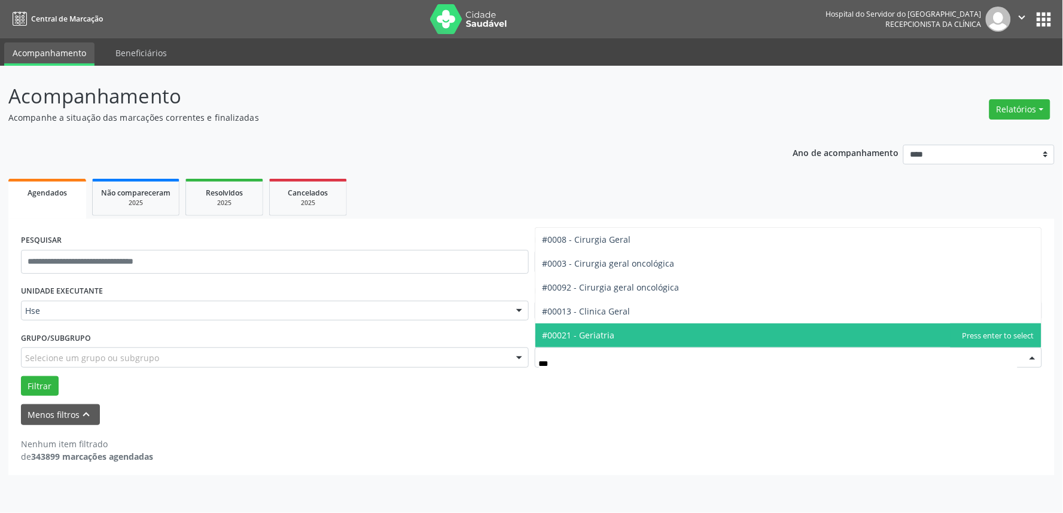
click at [614, 328] on span "#00021 - Geriatria" at bounding box center [789, 336] width 507 height 24
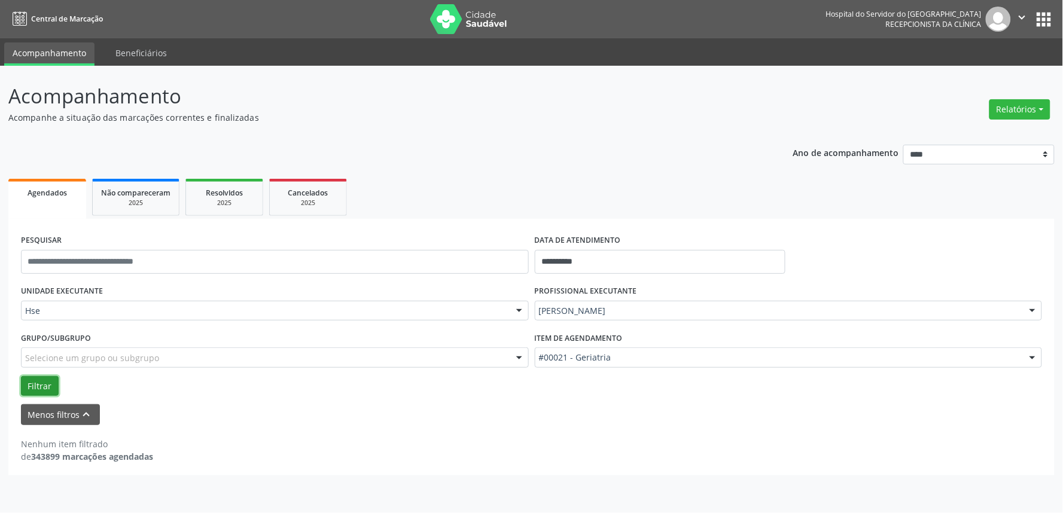
click at [41, 381] on button "Filtrar" at bounding box center [40, 386] width 38 height 20
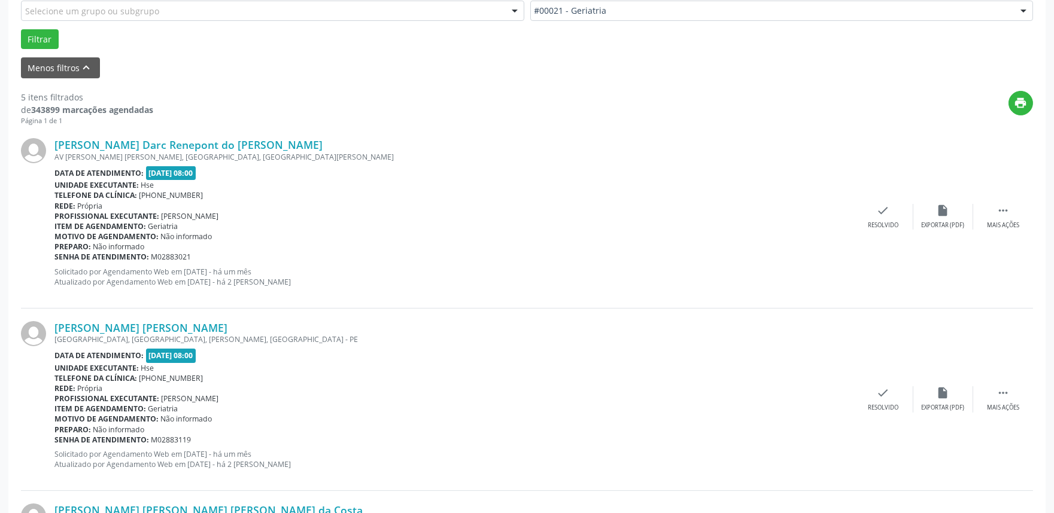
scroll to position [368, 0]
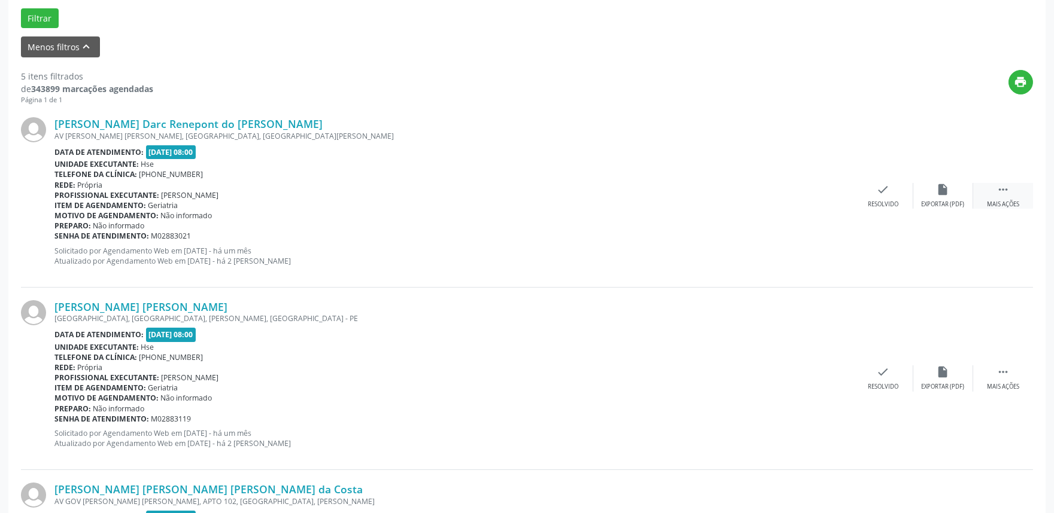
click at [1003, 199] on div " Mais ações" at bounding box center [1003, 196] width 60 height 26
click at [949, 198] on div "alarm_off Não compareceu" at bounding box center [943, 196] width 60 height 26
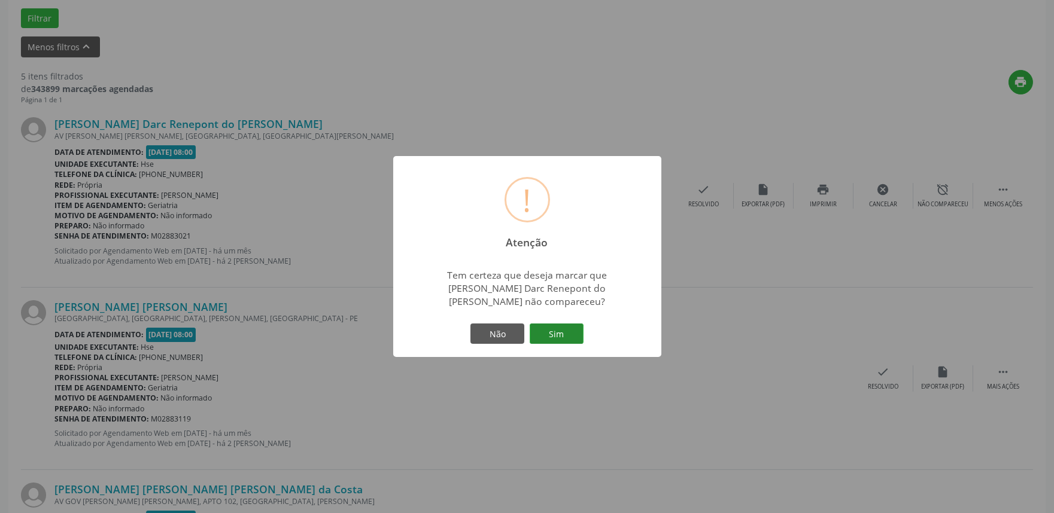
click at [566, 332] on button "Sim" at bounding box center [557, 334] width 54 height 20
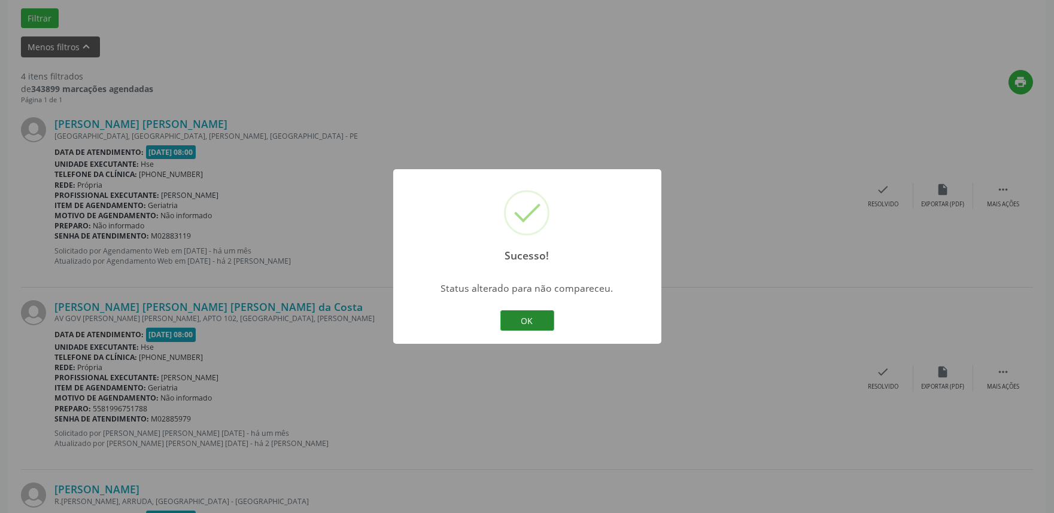
click at [522, 313] on button "OK" at bounding box center [527, 321] width 54 height 20
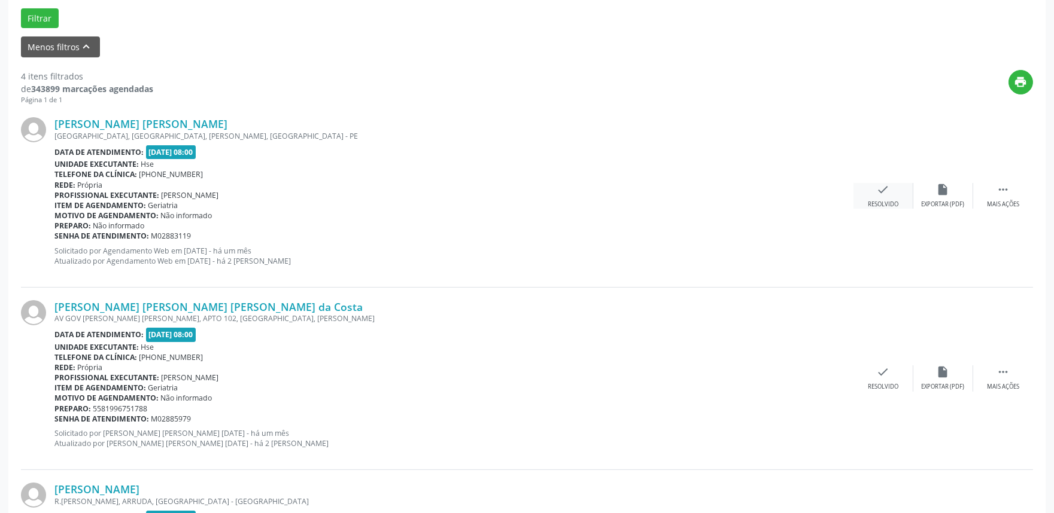
click at [880, 194] on icon "check" at bounding box center [883, 189] width 13 height 13
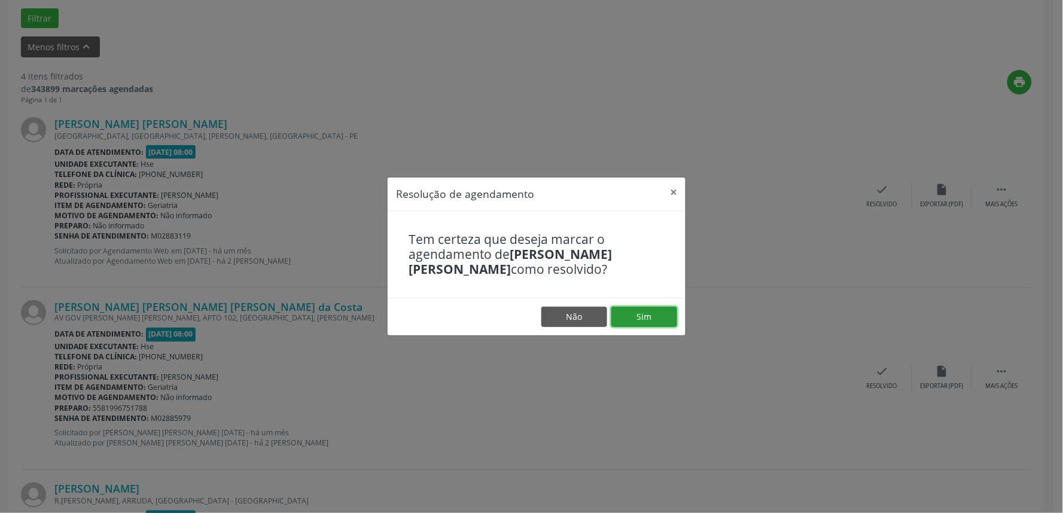
click at [652, 315] on button "Sim" at bounding box center [645, 317] width 66 height 20
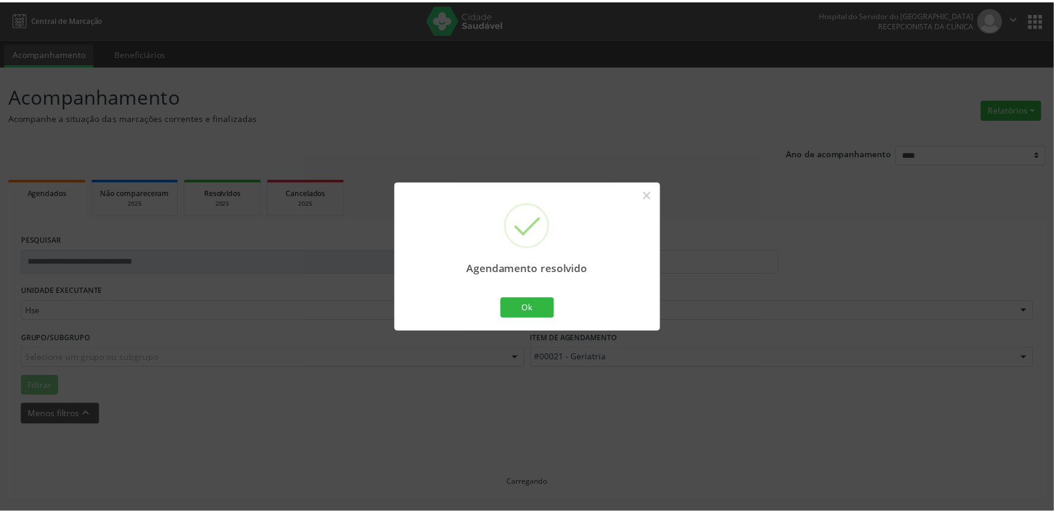
scroll to position [0, 0]
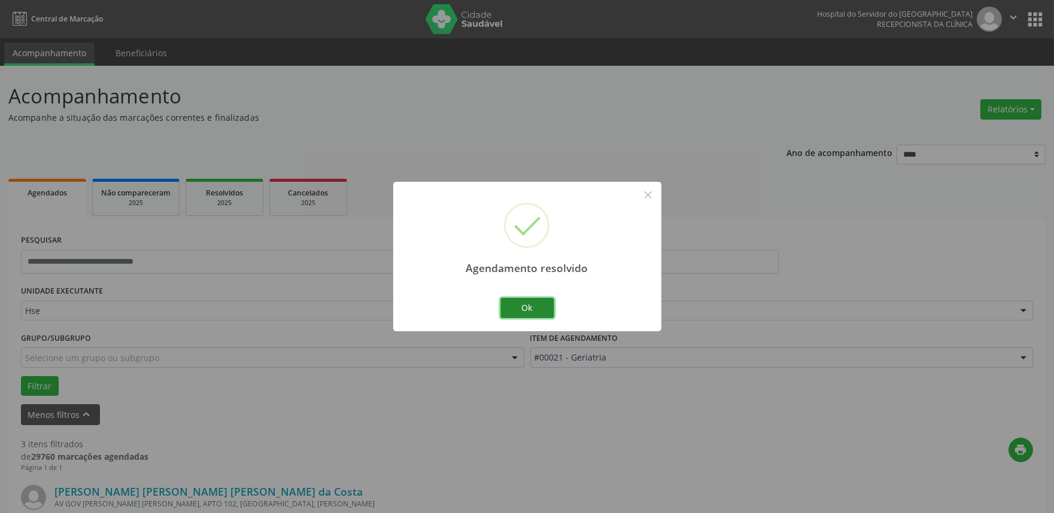
click at [521, 300] on button "Ok" at bounding box center [527, 308] width 54 height 20
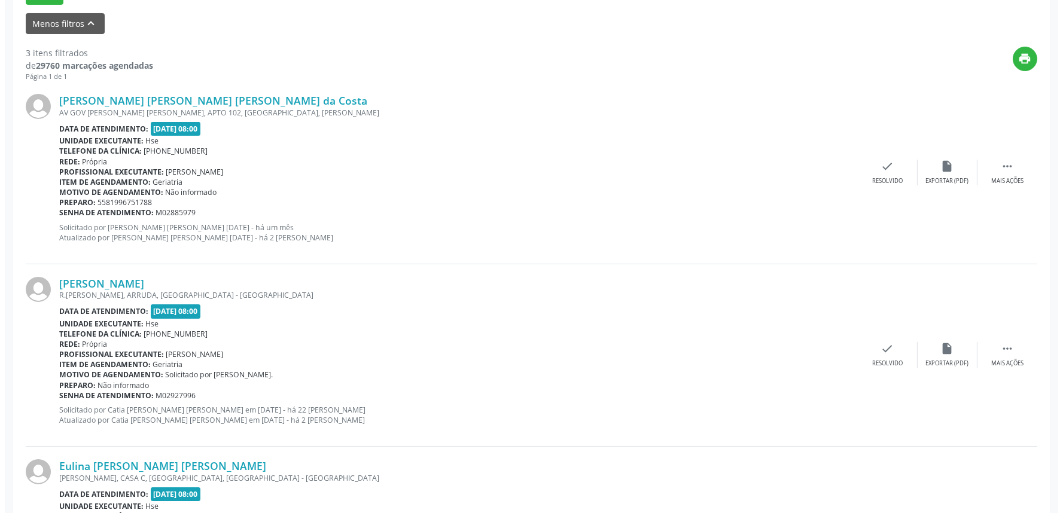
scroll to position [407, 0]
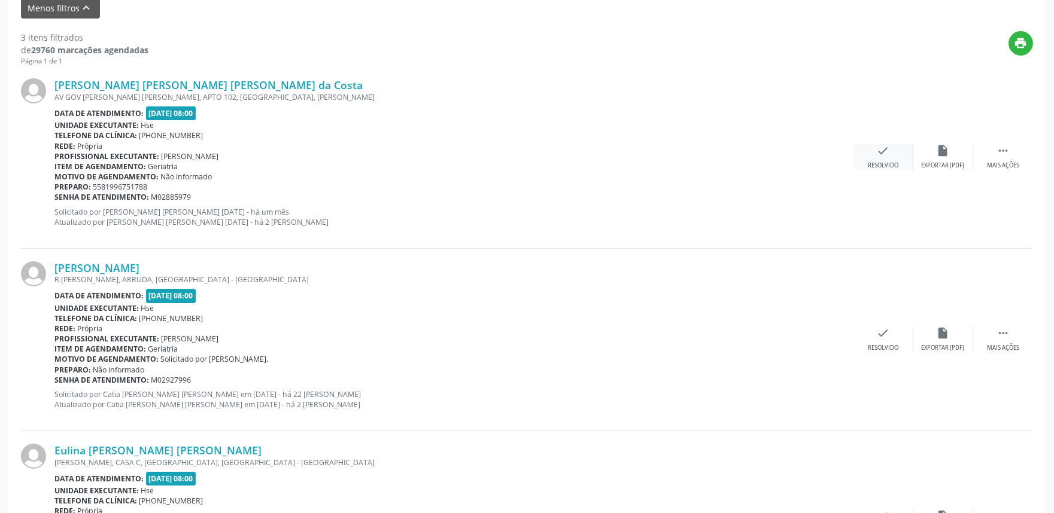
click at [883, 160] on div "check Resolvido" at bounding box center [883, 157] width 60 height 26
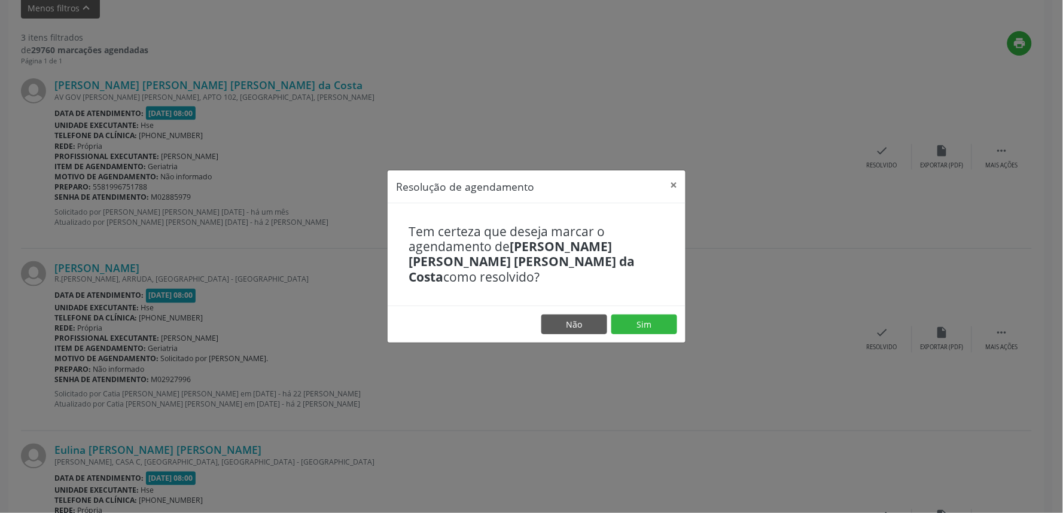
click at [666, 306] on footer "Não Sim" at bounding box center [537, 325] width 298 height 38
click at [666, 315] on button "Sim" at bounding box center [645, 325] width 66 height 20
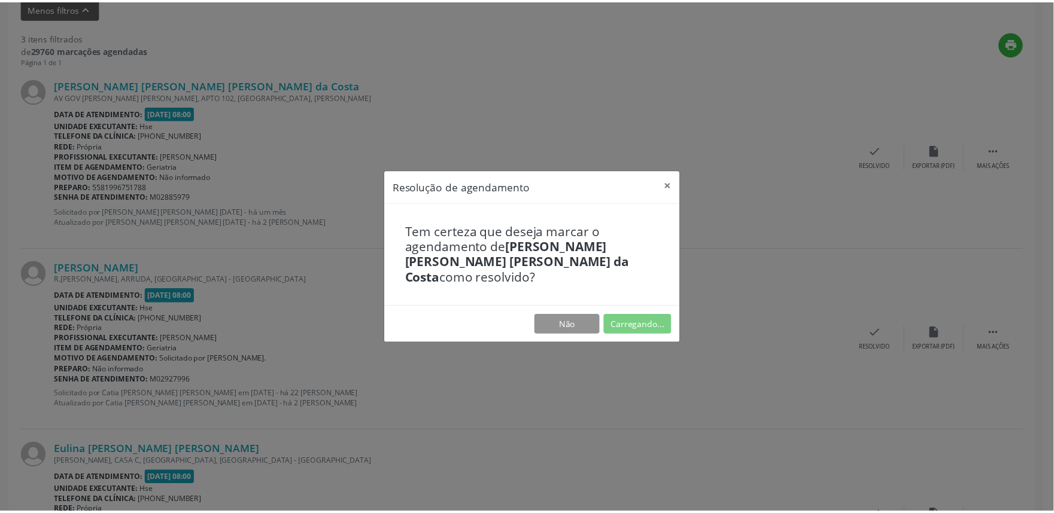
scroll to position [0, 0]
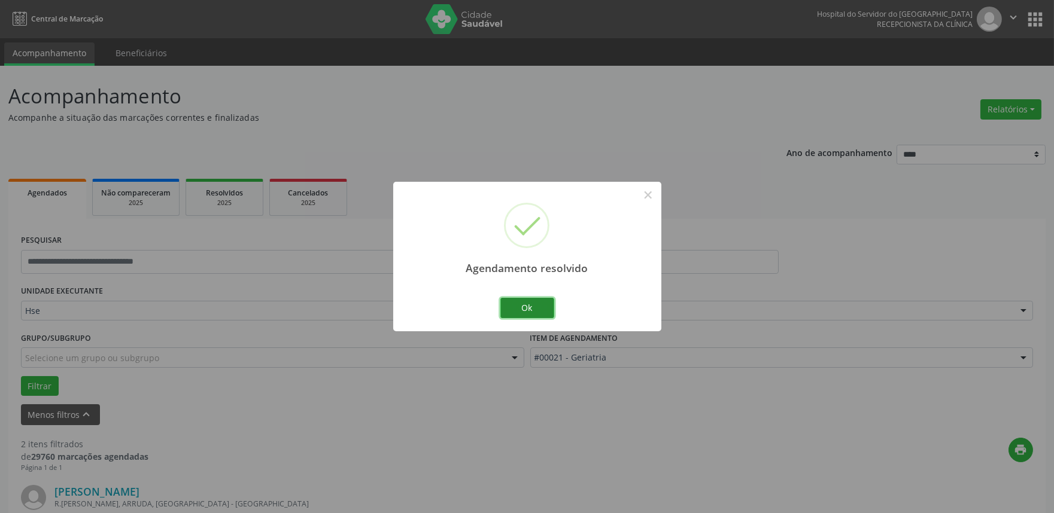
click at [528, 300] on button "Ok" at bounding box center [527, 308] width 54 height 20
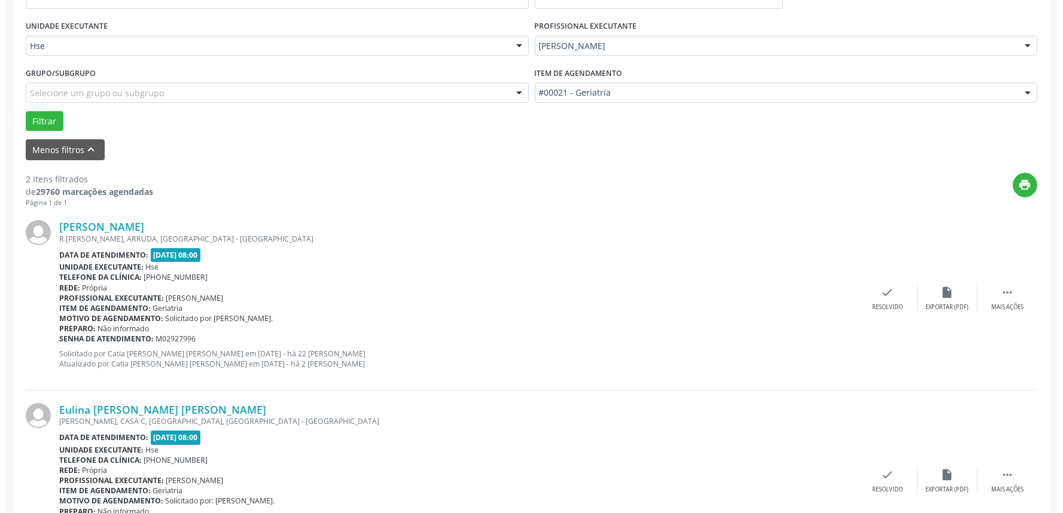
scroll to position [344, 0]
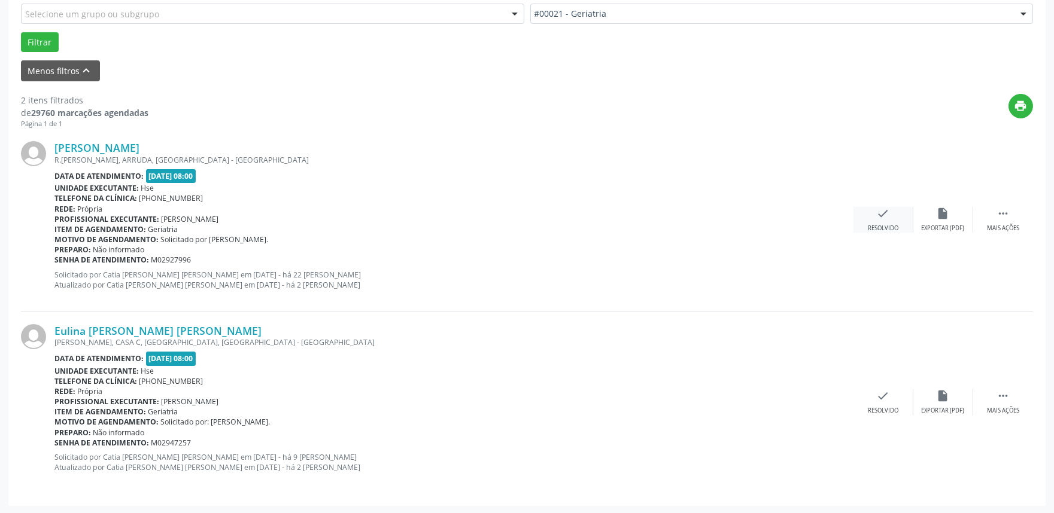
click at [901, 215] on div "check Resolvido" at bounding box center [883, 220] width 60 height 26
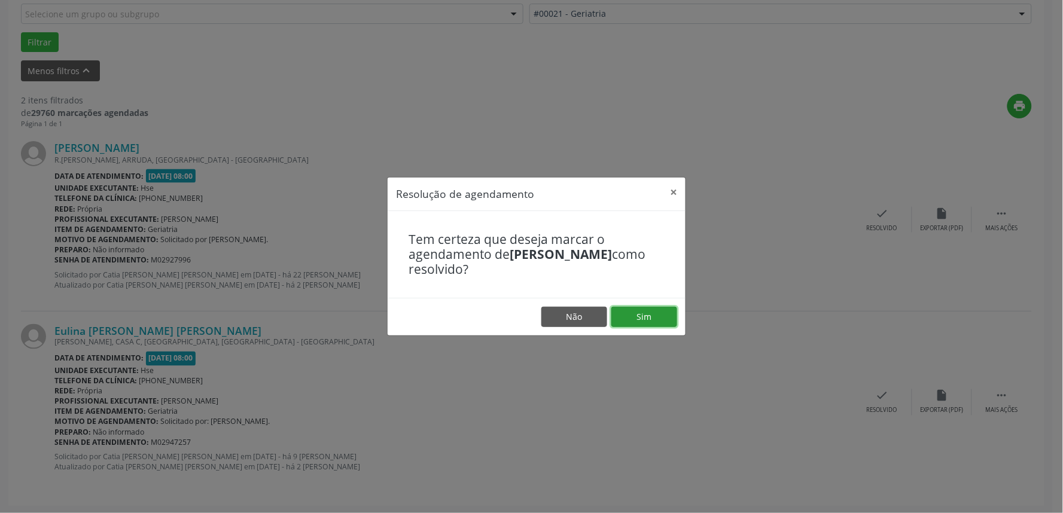
click at [655, 315] on button "Sim" at bounding box center [645, 317] width 66 height 20
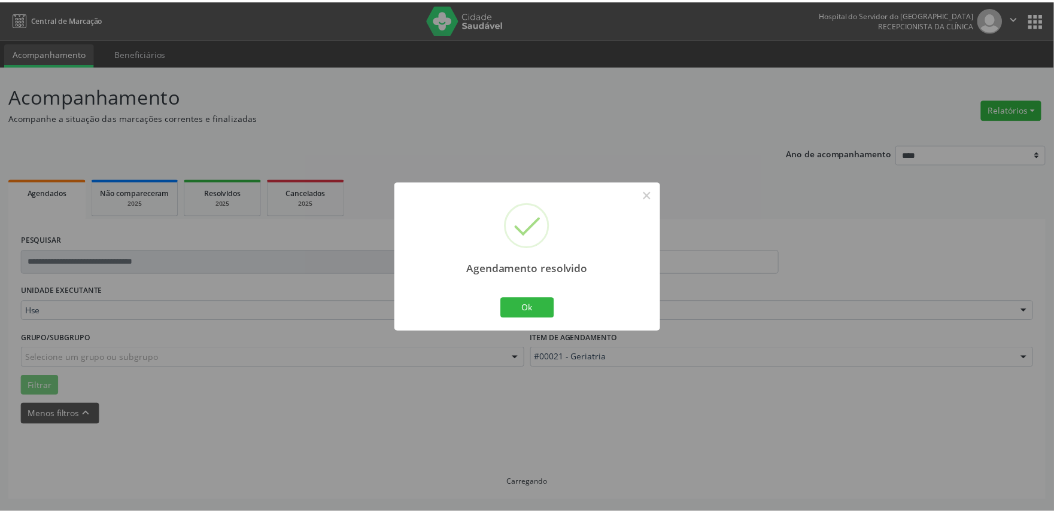
scroll to position [0, 0]
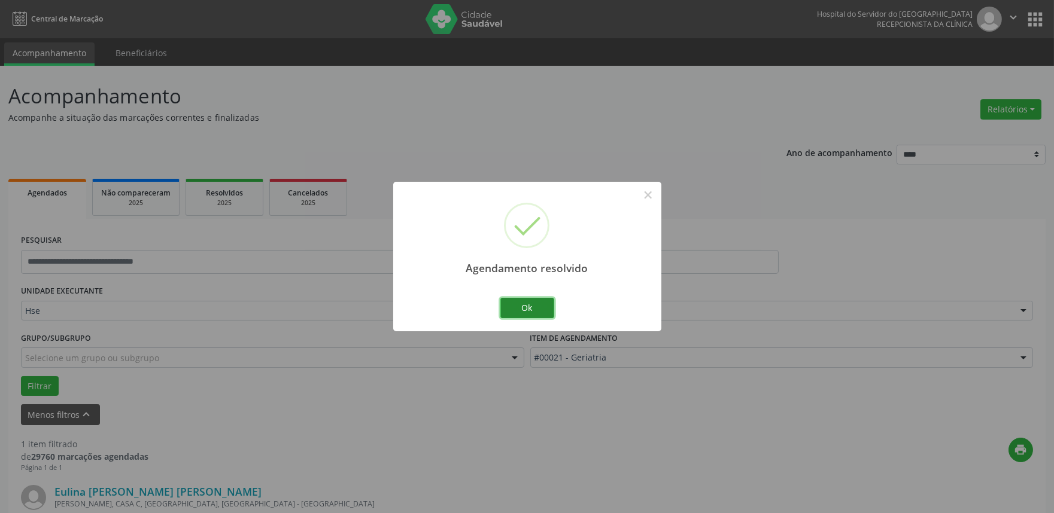
click at [524, 300] on button "Ok" at bounding box center [527, 308] width 54 height 20
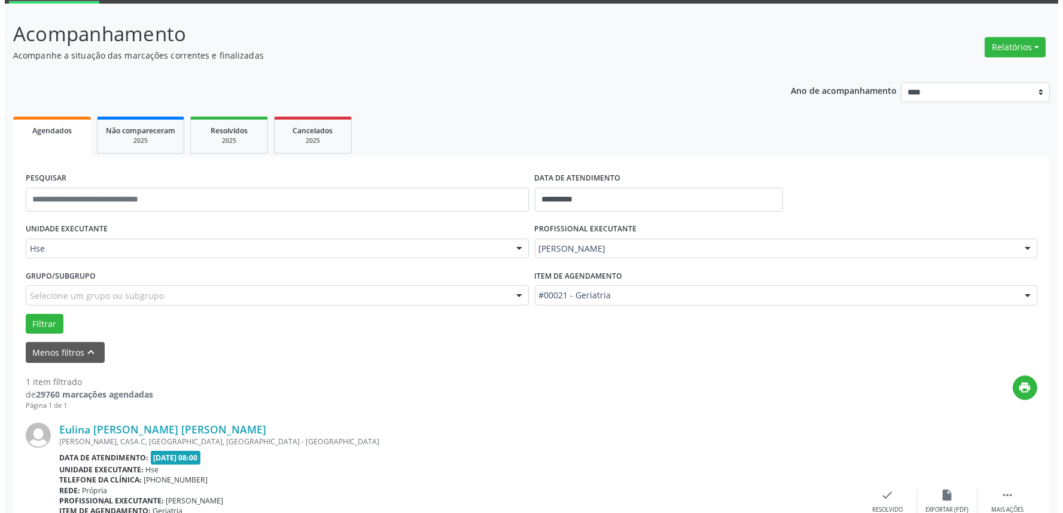
scroll to position [162, 0]
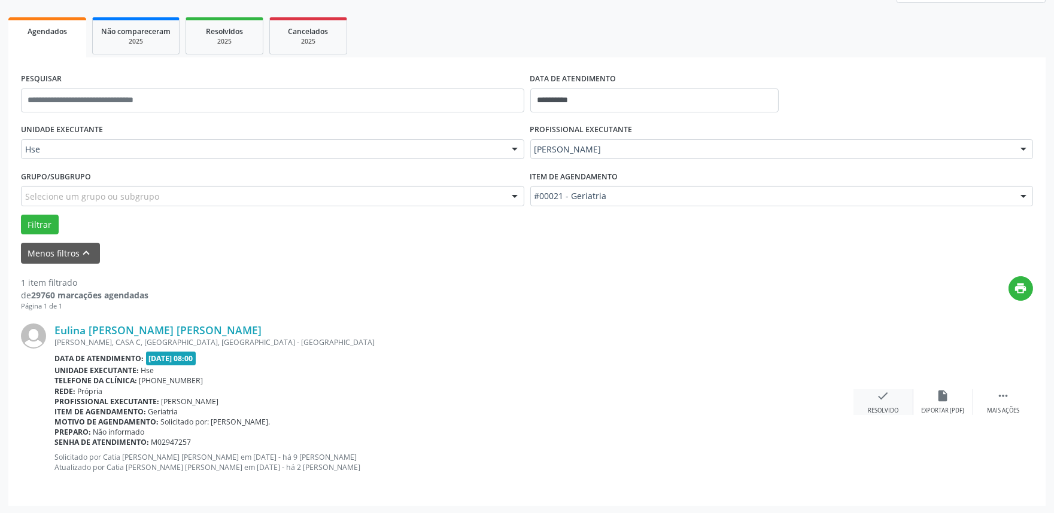
click at [893, 395] on div "check Resolvido" at bounding box center [883, 403] width 60 height 26
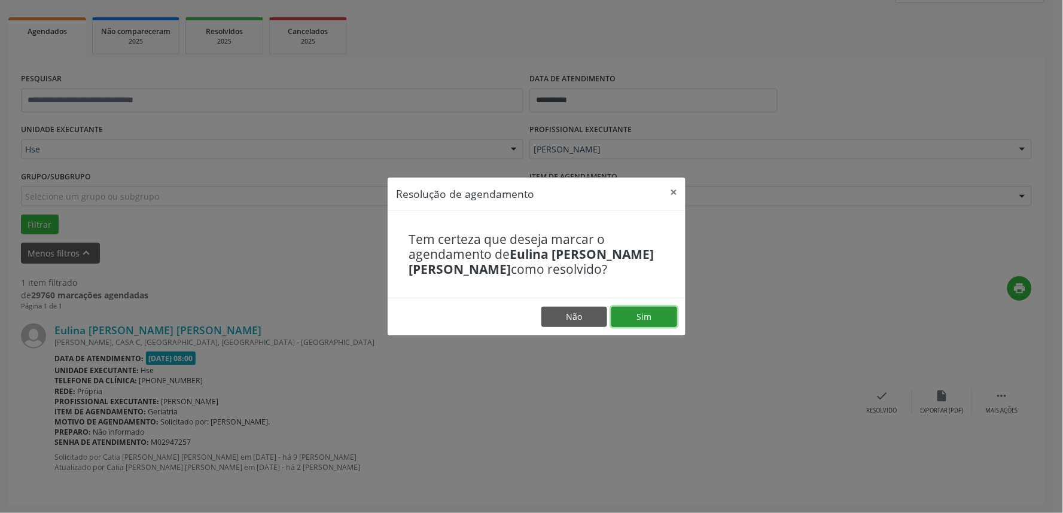
click at [629, 313] on button "Sim" at bounding box center [645, 317] width 66 height 20
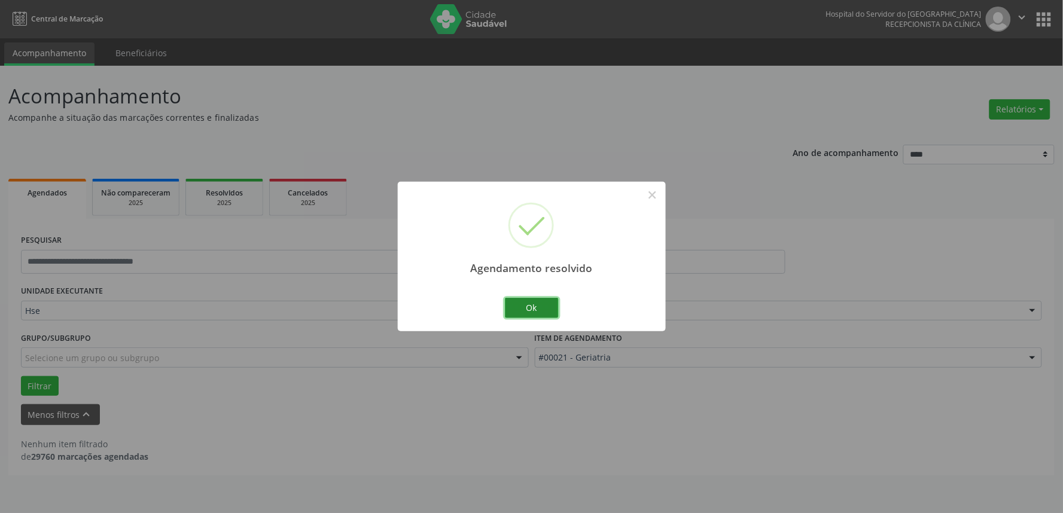
click at [536, 305] on button "Ok" at bounding box center [532, 308] width 54 height 20
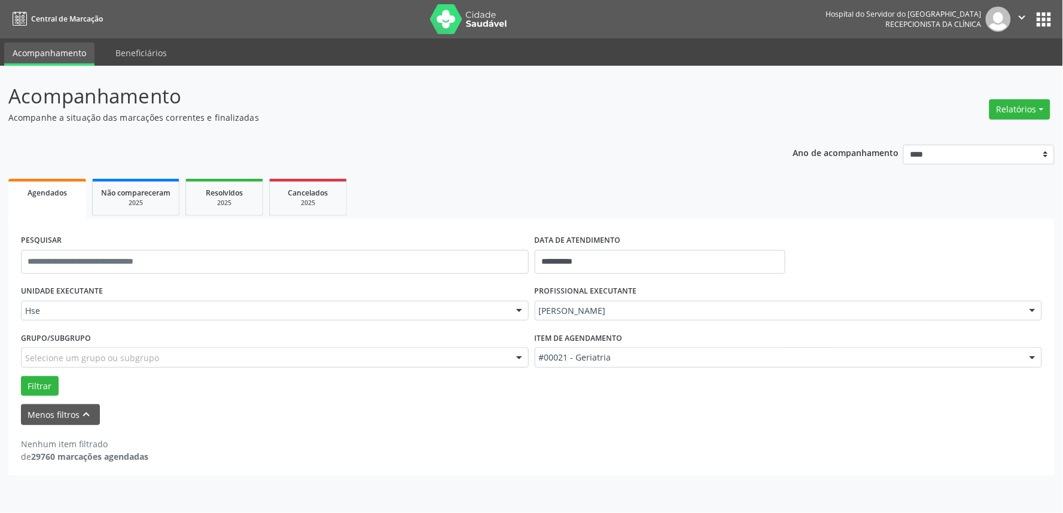
click at [265, 123] on p "Acompanhe a situação das marcações correntes e finalizadas" at bounding box center [374, 117] width 733 height 13
